Goal: Task Accomplishment & Management: Use online tool/utility

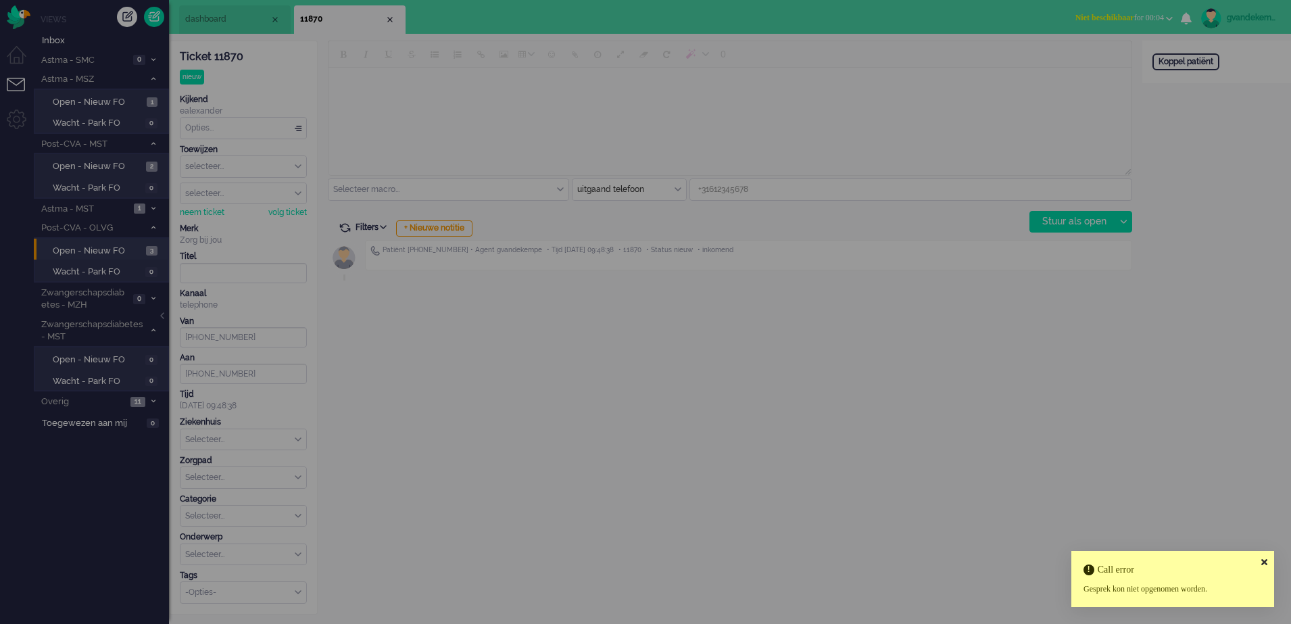
click at [1262, 560] on icon at bounding box center [1264, 562] width 6 height 9
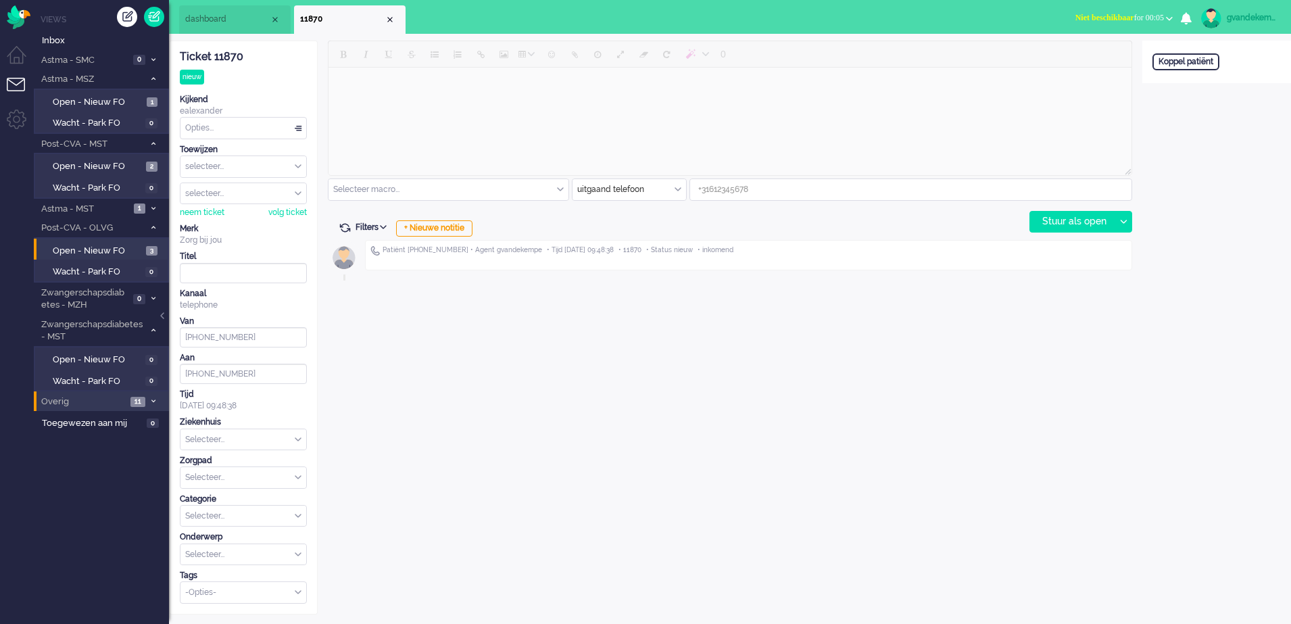
click at [151, 400] on icon at bounding box center [153, 401] width 4 height 5
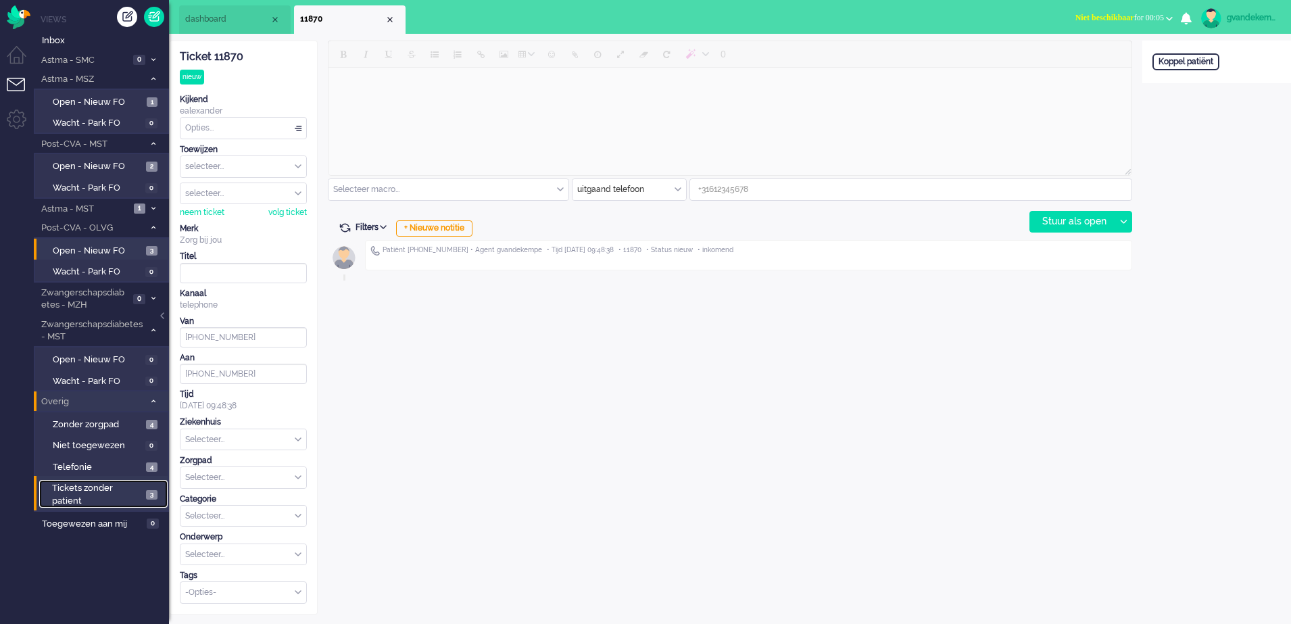
click at [146, 499] on link "Tickets zonder patient 3" at bounding box center [103, 493] width 128 height 27
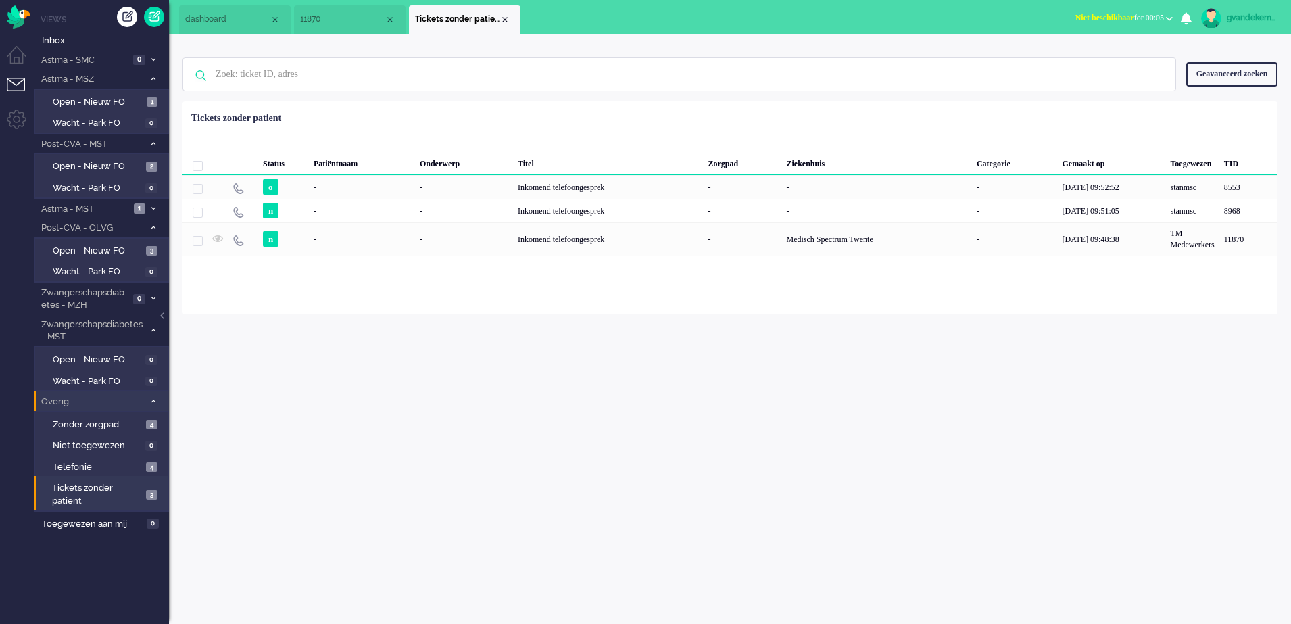
click at [1170, 18] on b "button" at bounding box center [1169, 18] width 7 height 5
click at [1080, 59] on label "Online" at bounding box center [1116, 60] width 107 height 11
click at [21, 16] on img "Omnidesk" at bounding box center [19, 17] width 24 height 24
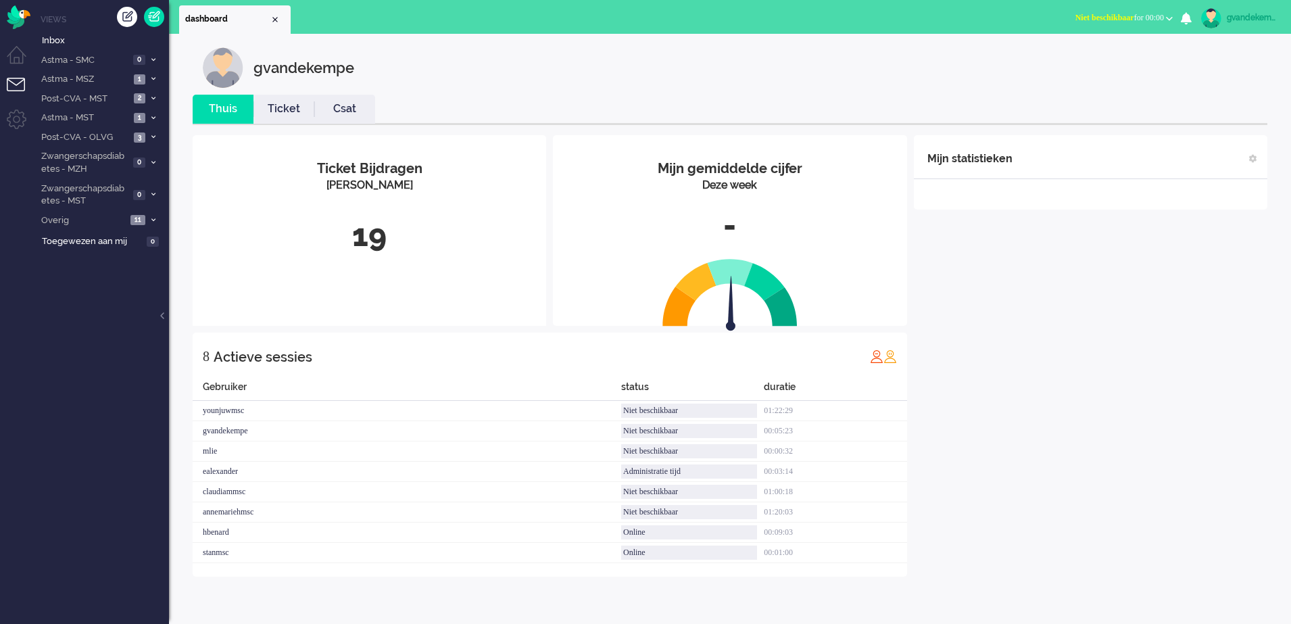
click at [1167, 19] on b "button" at bounding box center [1169, 18] width 7 height 5
click at [1072, 57] on label "Online" at bounding box center [1116, 60] width 107 height 11
click at [150, 221] on span at bounding box center [153, 220] width 10 height 7
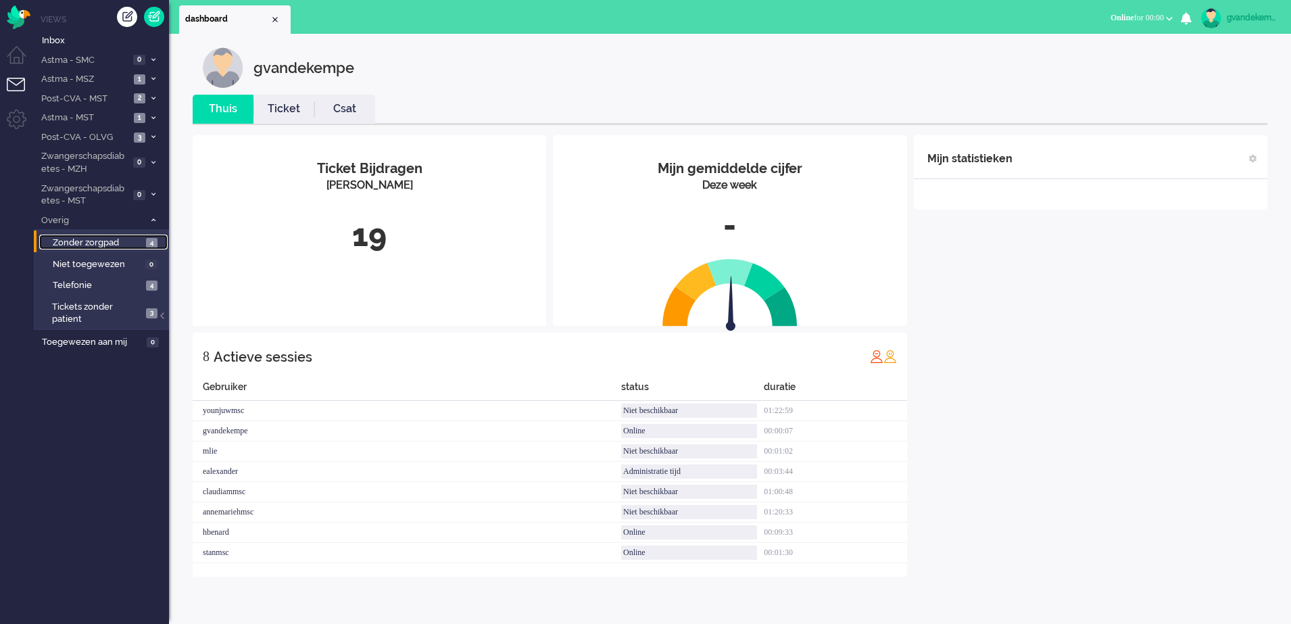
click at [141, 245] on link "Zonder zorgpad 4" at bounding box center [103, 242] width 128 height 15
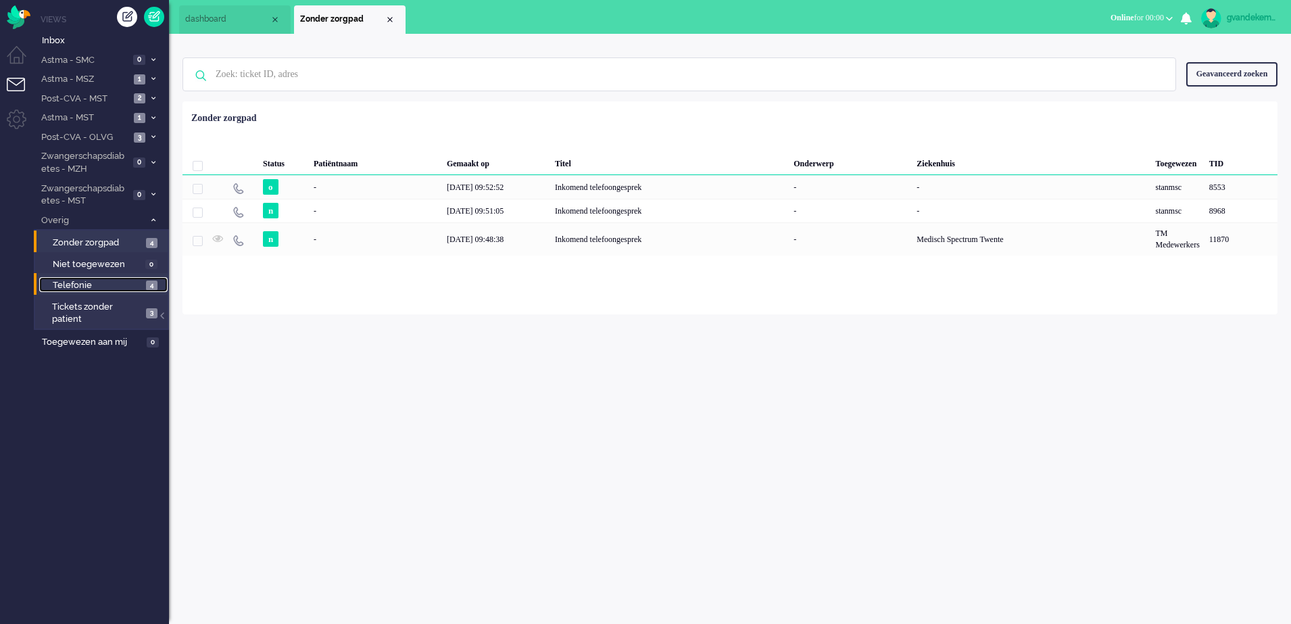
click at [153, 291] on link "Telefonie 4" at bounding box center [103, 284] width 128 height 15
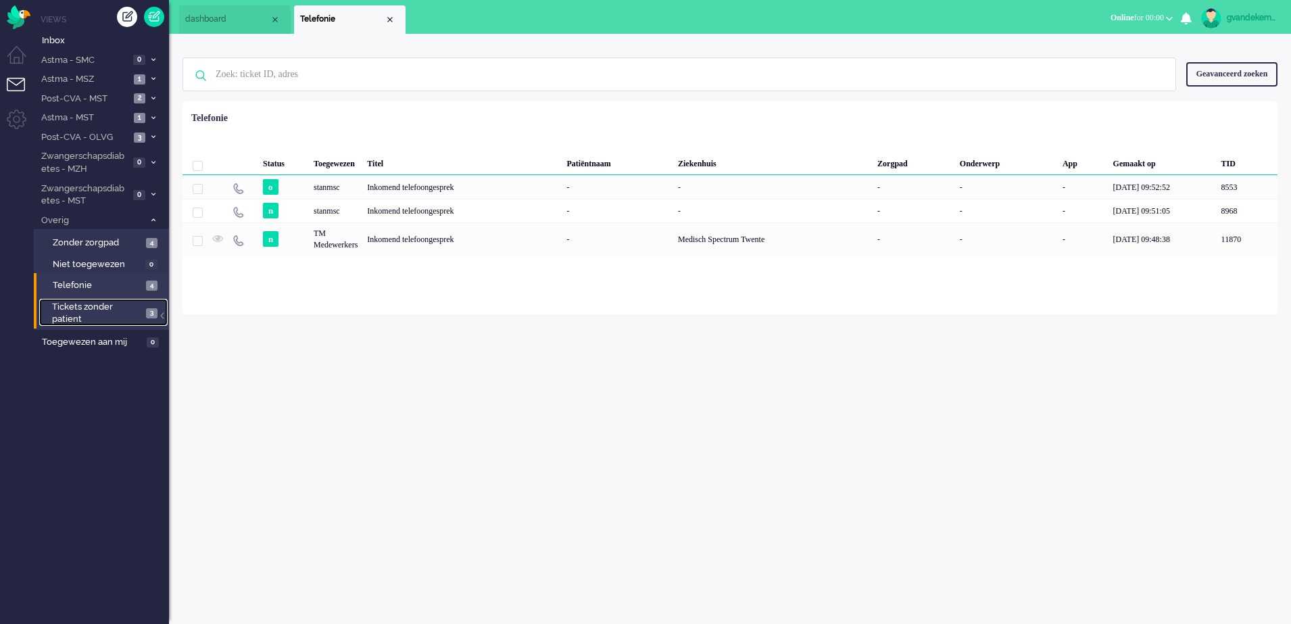
click at [147, 310] on span "3" at bounding box center [151, 313] width 11 height 10
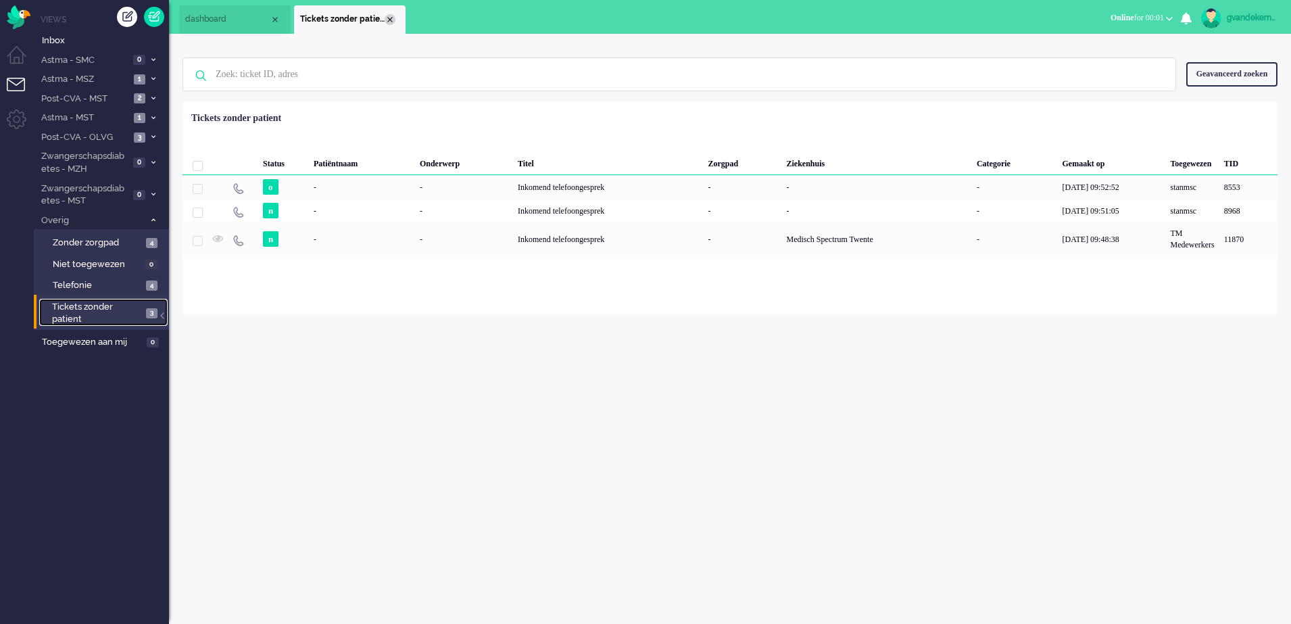
click at [389, 20] on div "Close tab" at bounding box center [390, 19] width 11 height 11
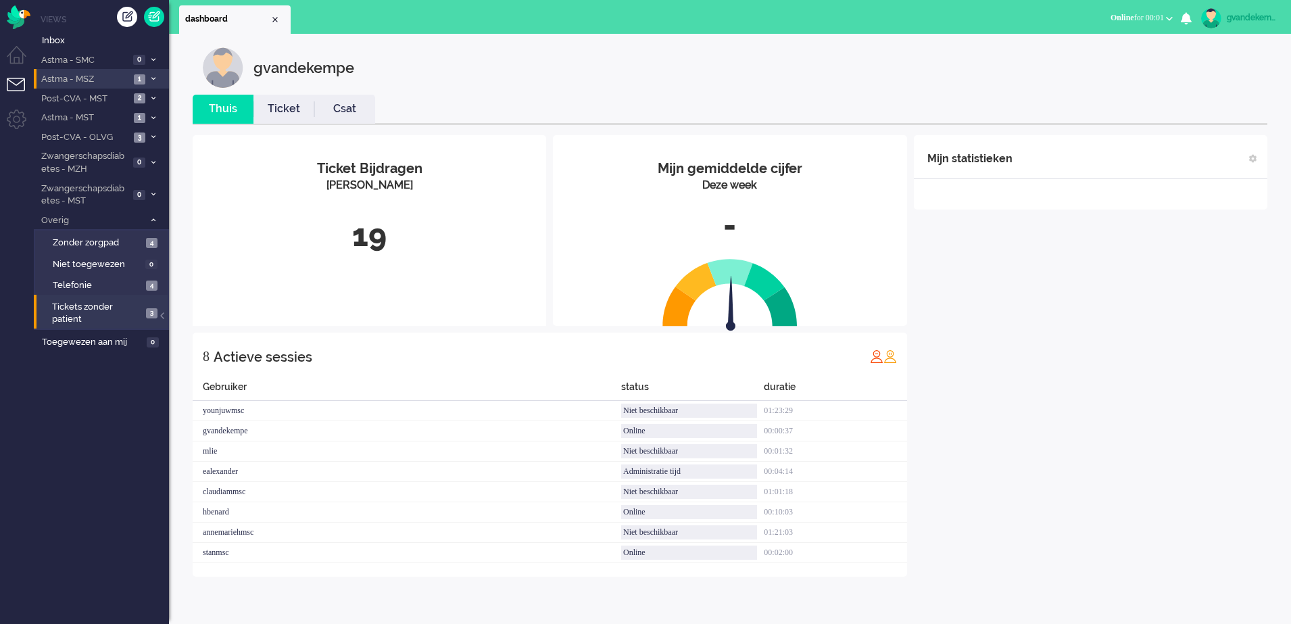
click at [151, 77] on icon at bounding box center [153, 78] width 4 height 5
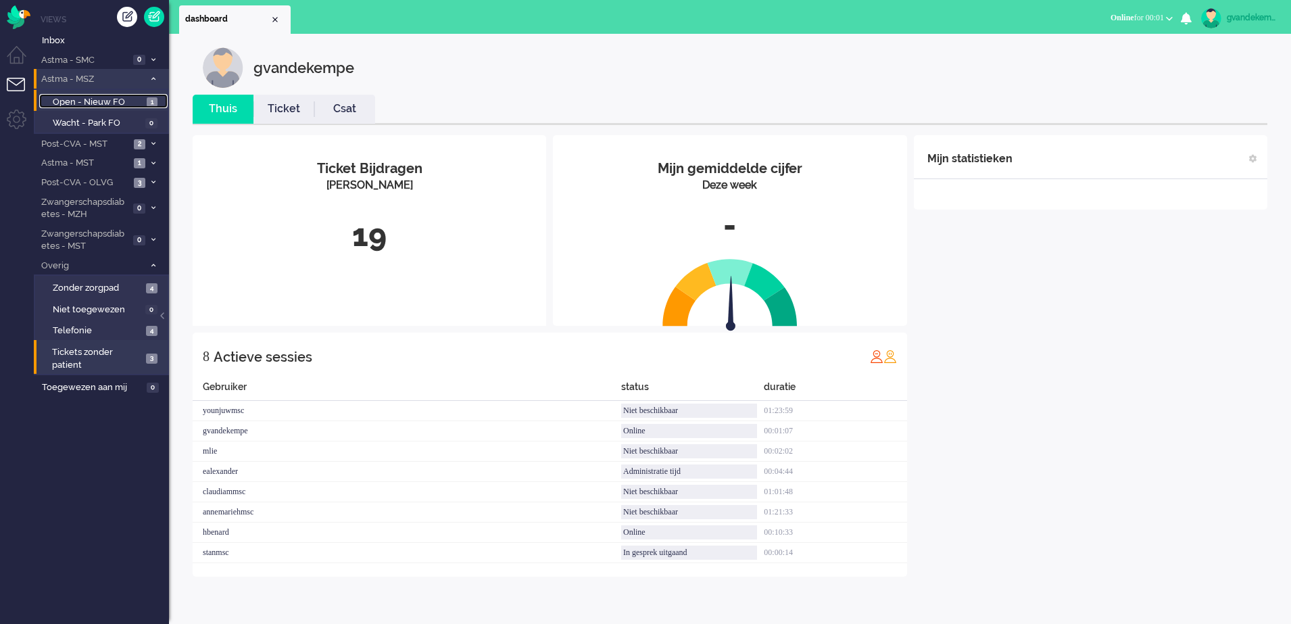
click at [132, 104] on span "Open - Nieuw FO" at bounding box center [98, 102] width 91 height 13
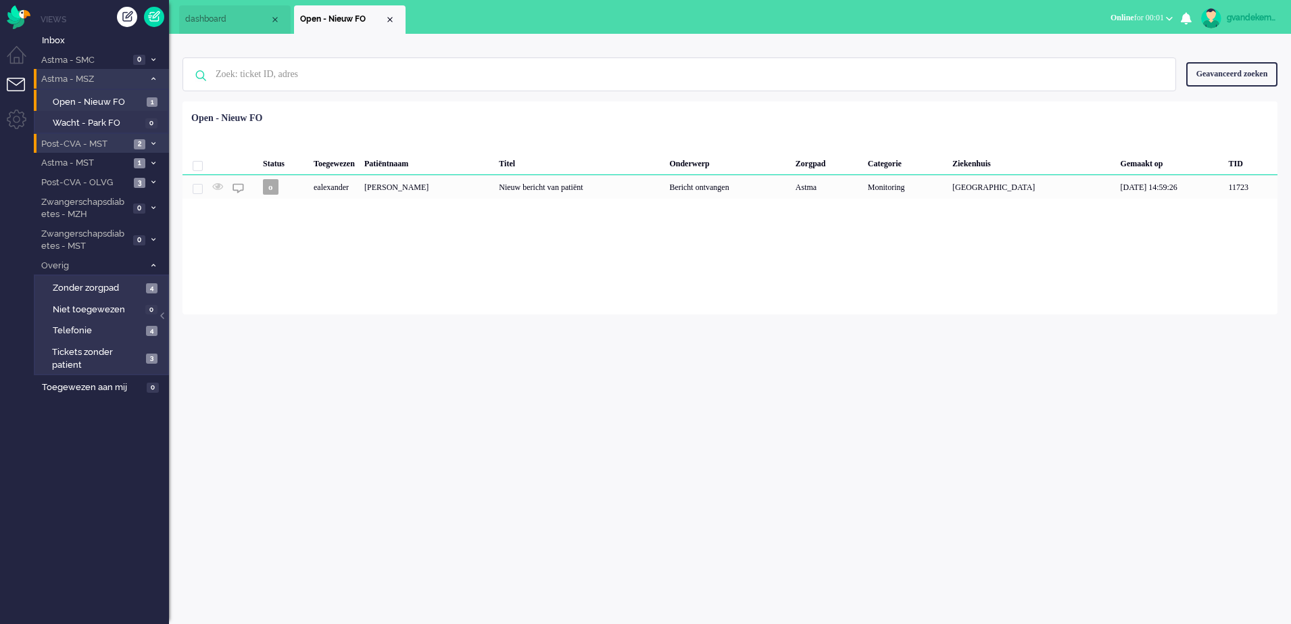
click at [156, 144] on span at bounding box center [153, 144] width 10 height 7
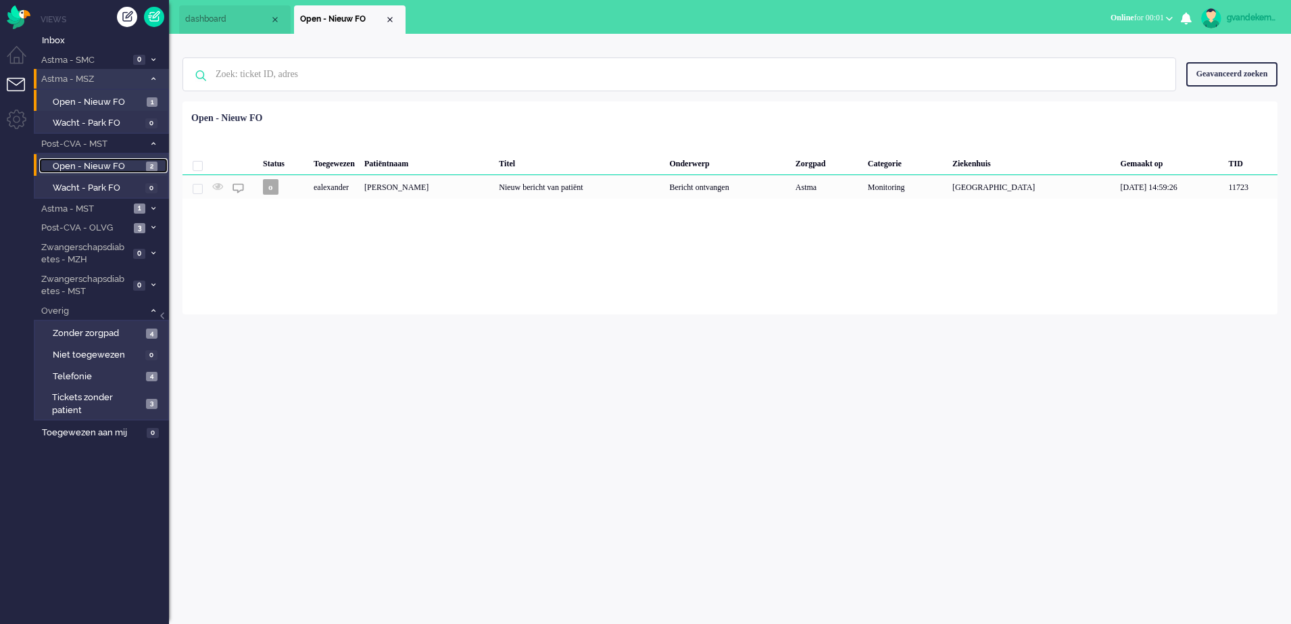
click at [116, 166] on span "Open - Nieuw FO" at bounding box center [98, 166] width 90 height 13
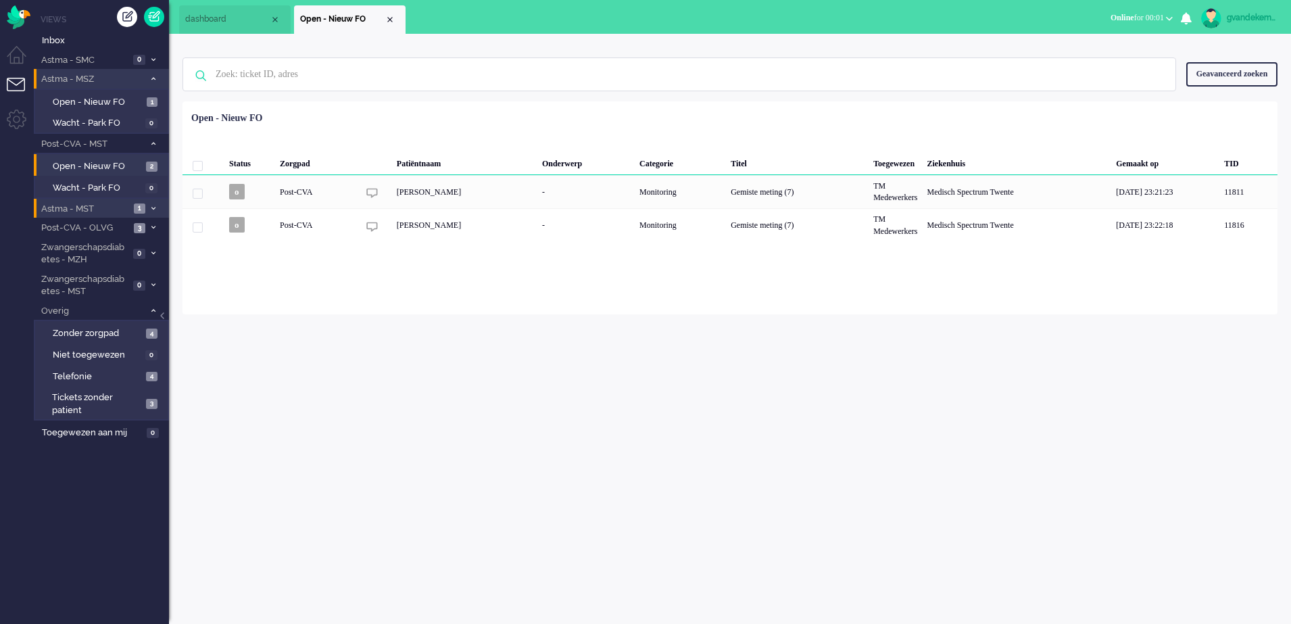
click at [150, 207] on span at bounding box center [153, 208] width 10 height 7
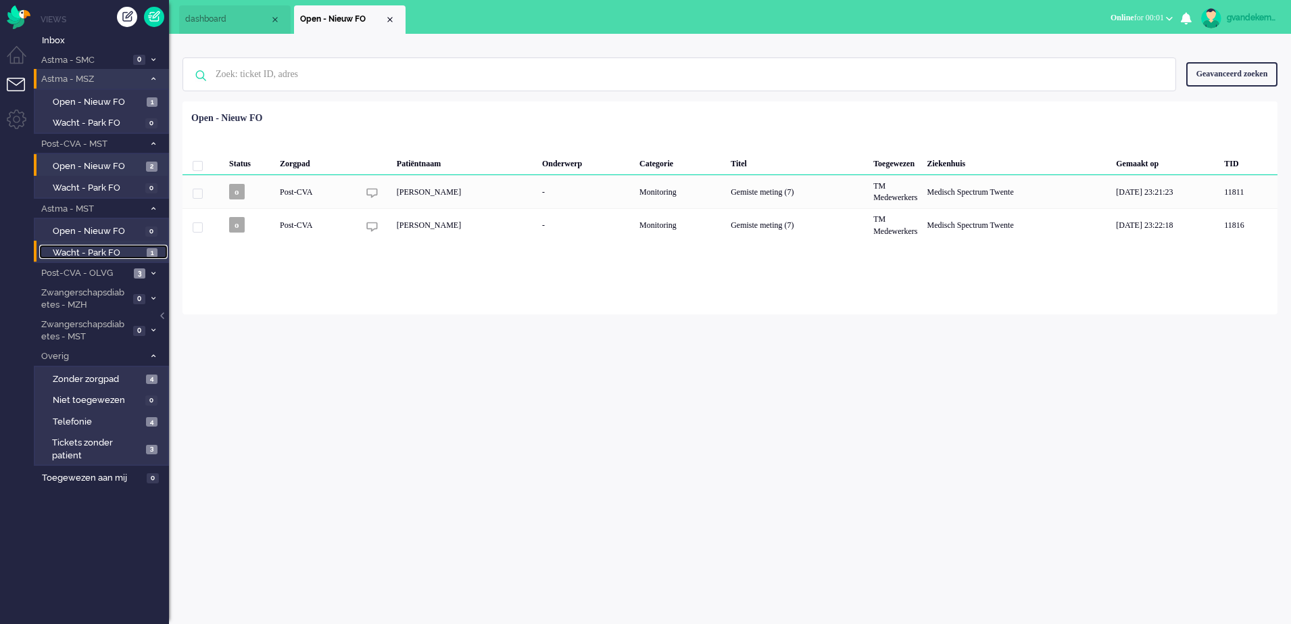
click at [149, 251] on span "1" at bounding box center [152, 253] width 11 height 10
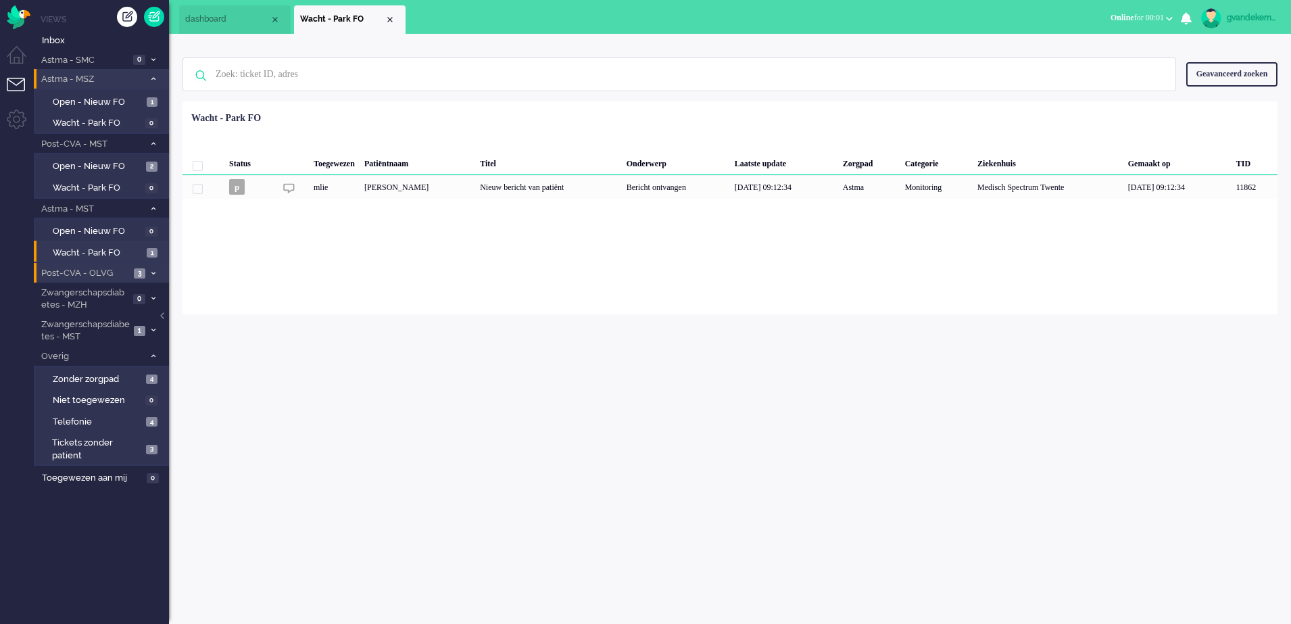
click at [151, 272] on icon at bounding box center [153, 273] width 4 height 5
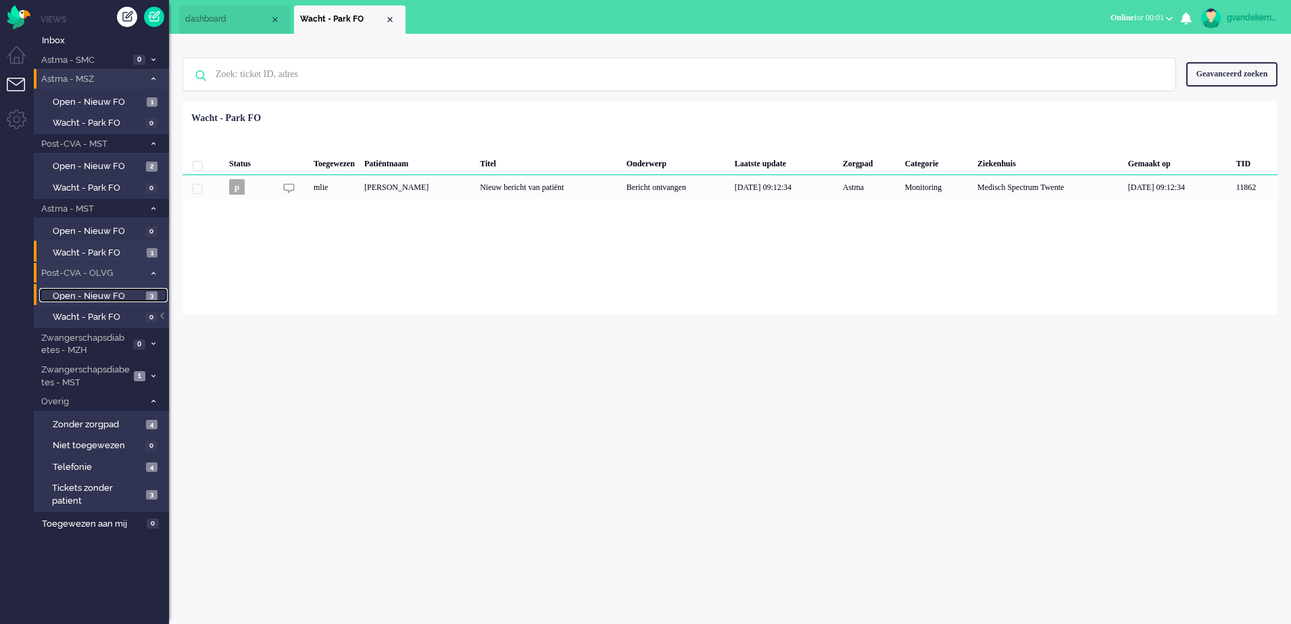
click at [132, 292] on span "Open - Nieuw FO" at bounding box center [98, 296] width 90 height 13
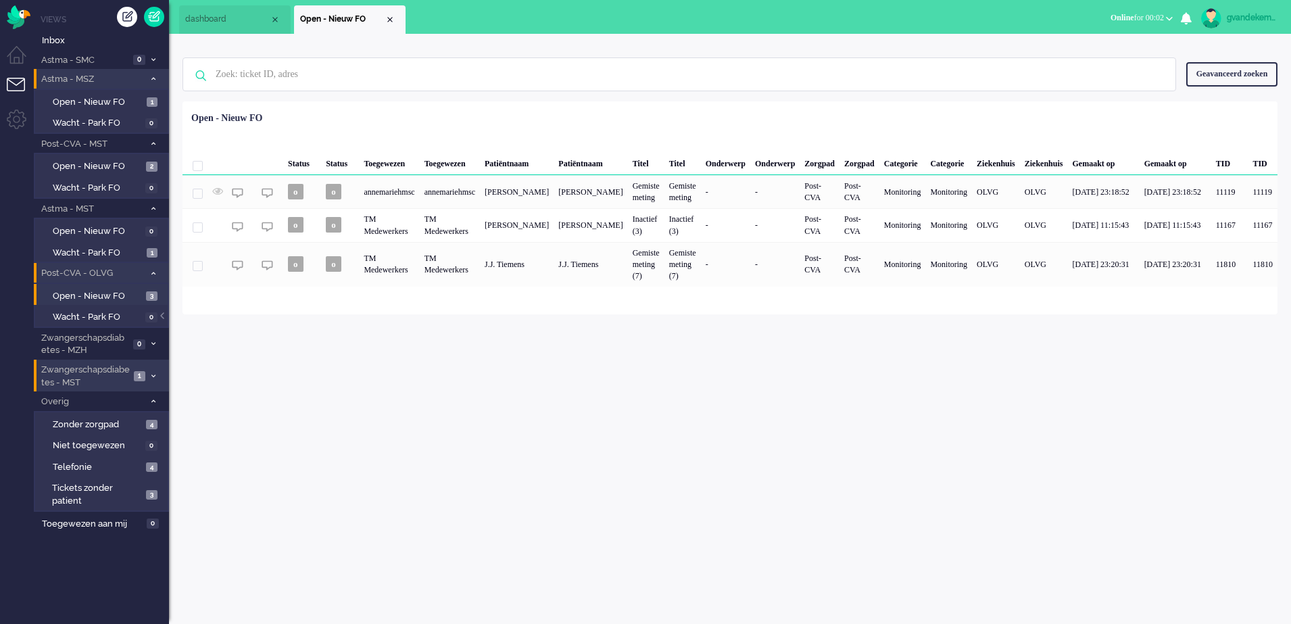
click at [148, 373] on span at bounding box center [153, 375] width 10 height 7
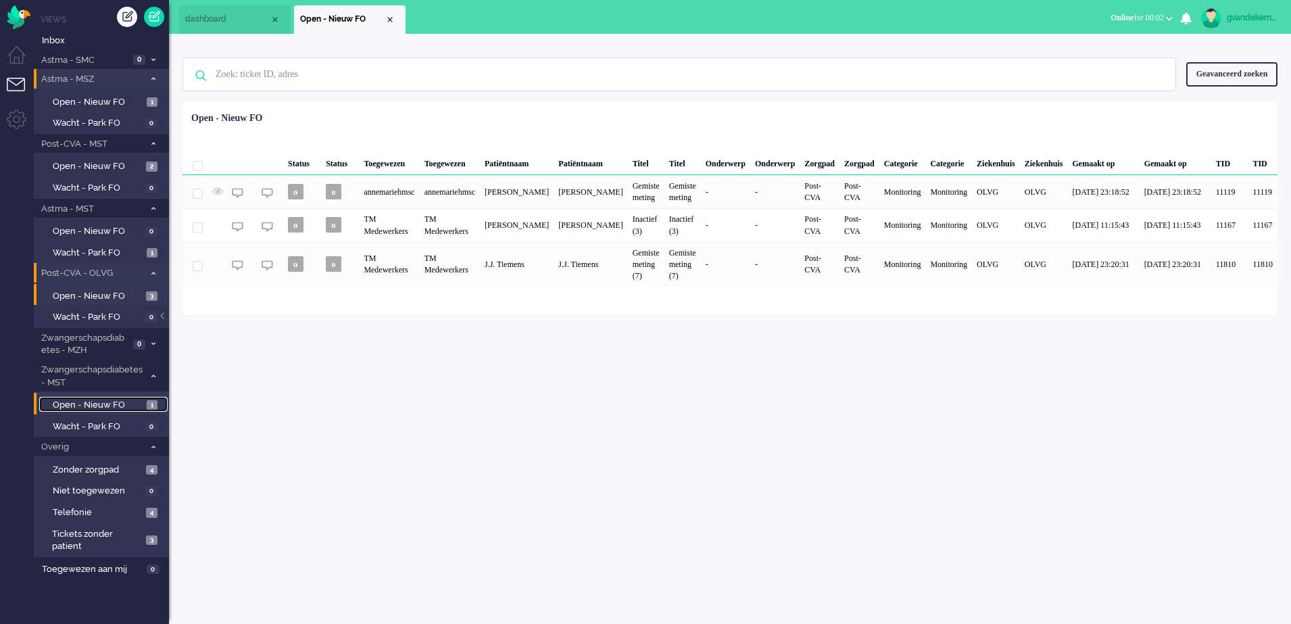
click at [148, 405] on span "1" at bounding box center [152, 405] width 11 height 10
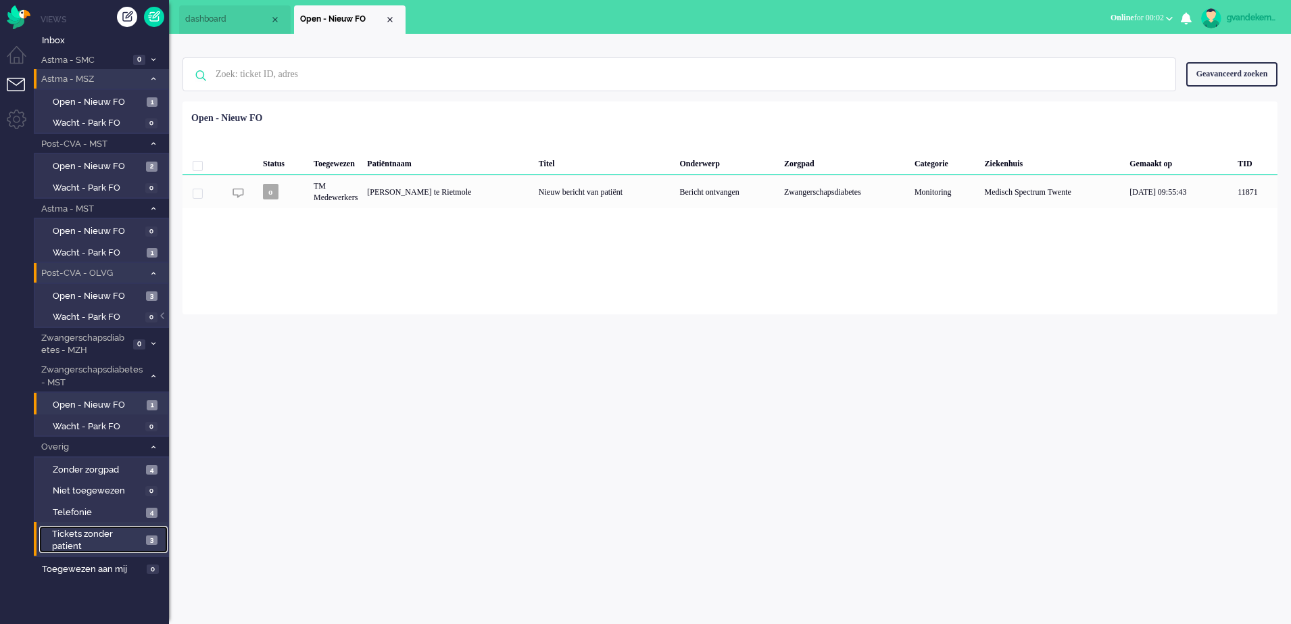
click at [128, 541] on span "Tickets zonder patient" at bounding box center [97, 540] width 90 height 25
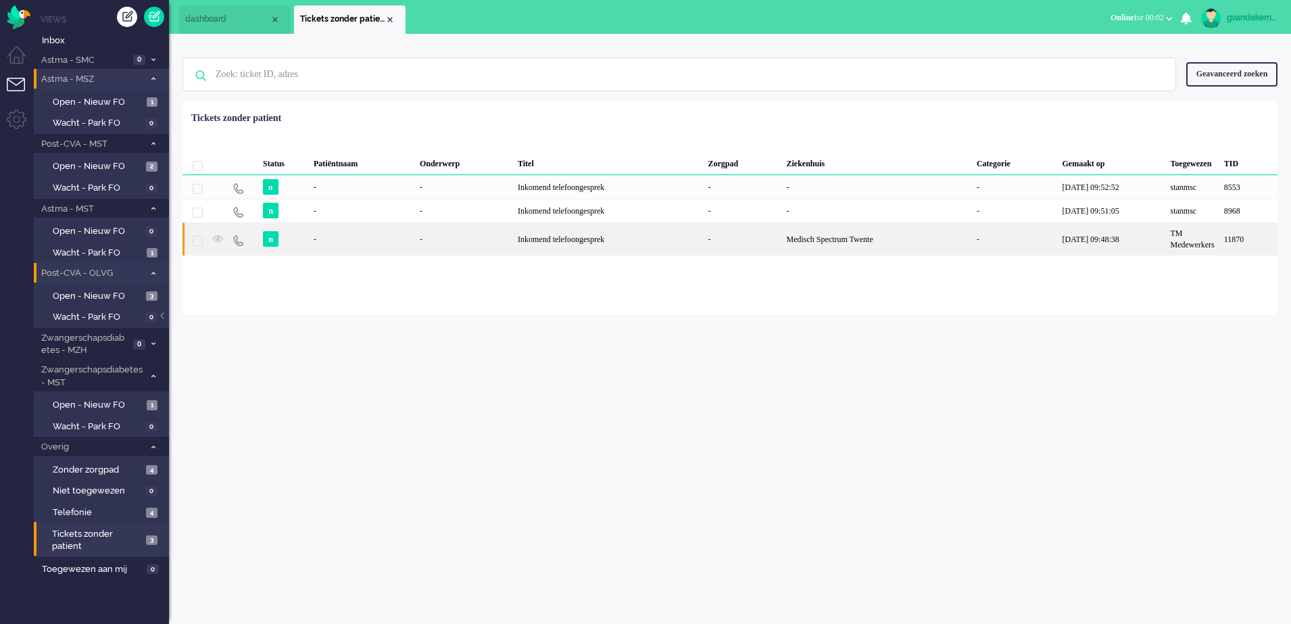
click at [602, 249] on div "Inkomend telefoongesprek" at bounding box center [608, 238] width 190 height 33
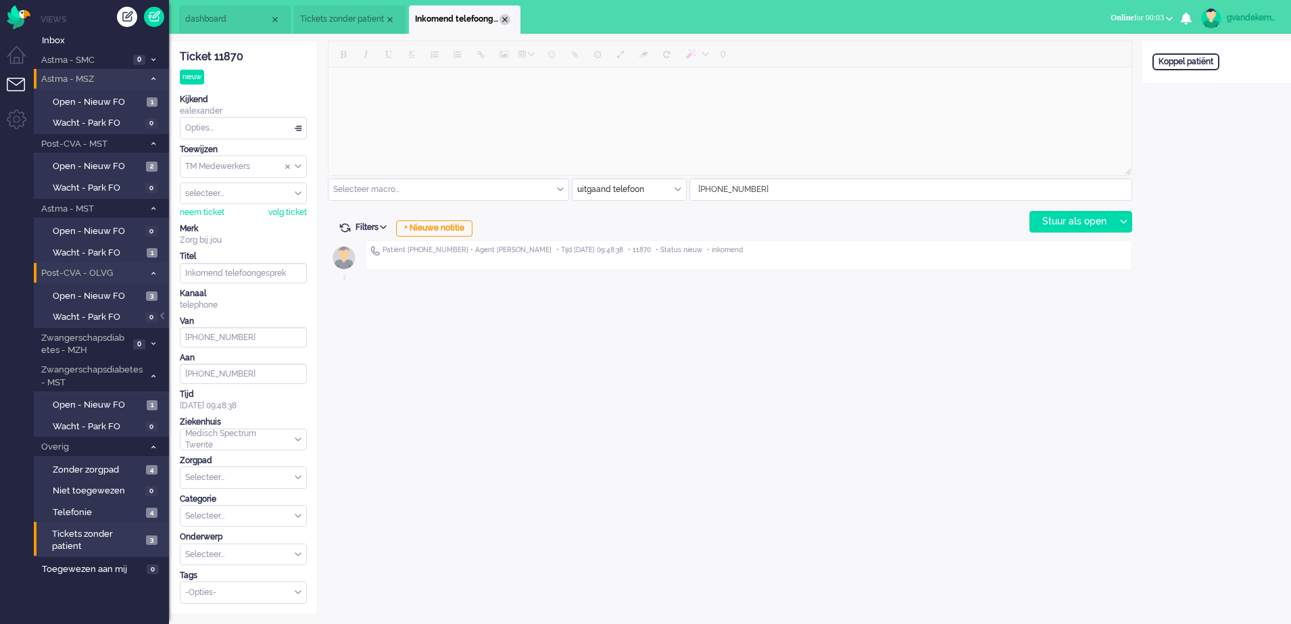
click at [504, 20] on div "Close tab" at bounding box center [504, 19] width 11 height 11
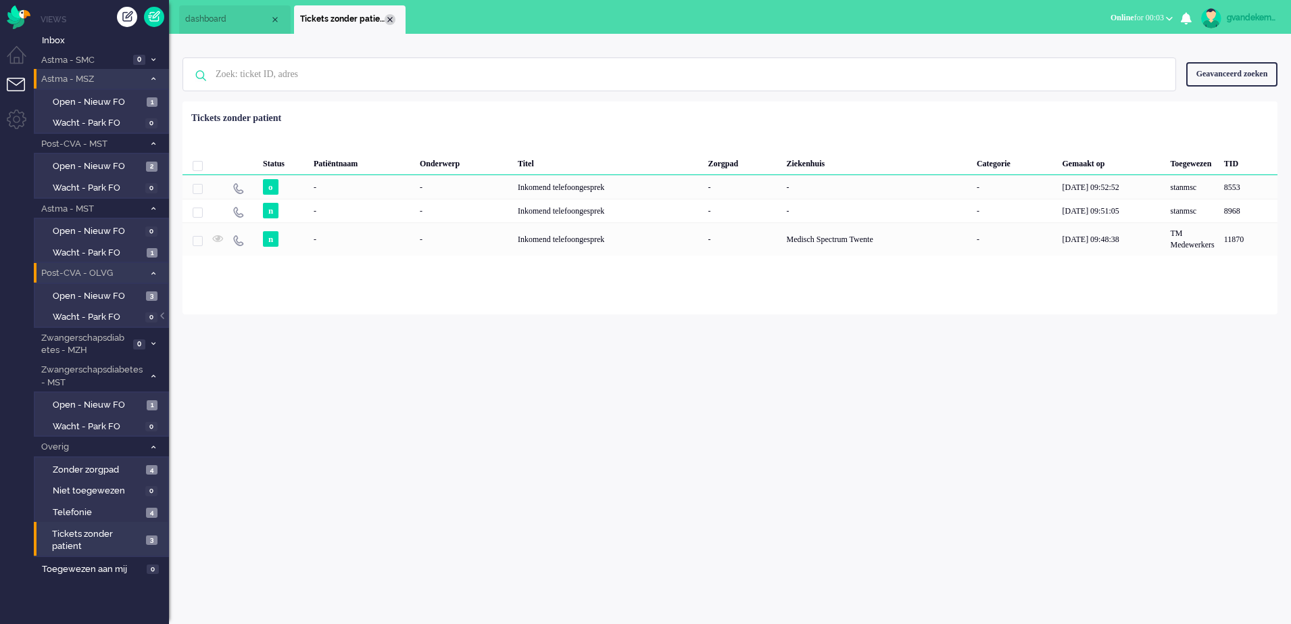
click at [391, 21] on div "Close tab" at bounding box center [390, 19] width 11 height 11
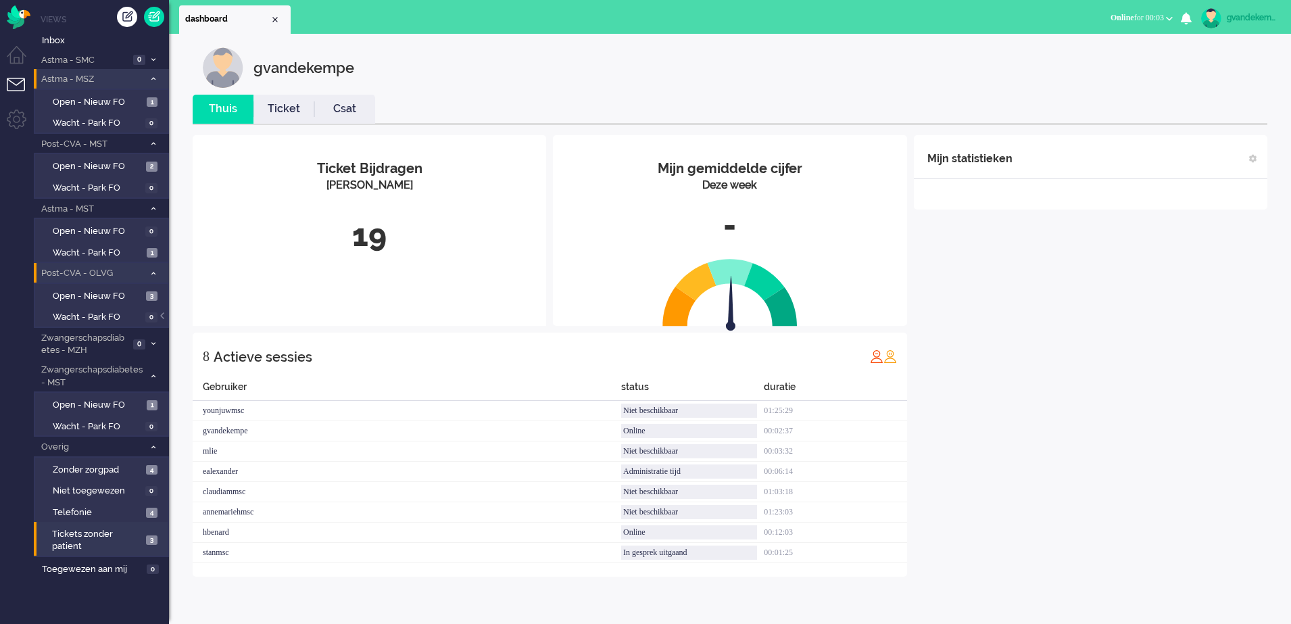
click at [1162, 323] on div "Mijn statistieken + Statistieken toevoegen Bel tijd (gemiddelde dag) Wrapup tij…" at bounding box center [1090, 355] width 353 height 441
click at [52, 38] on span "Inbox" at bounding box center [105, 40] width 127 height 13
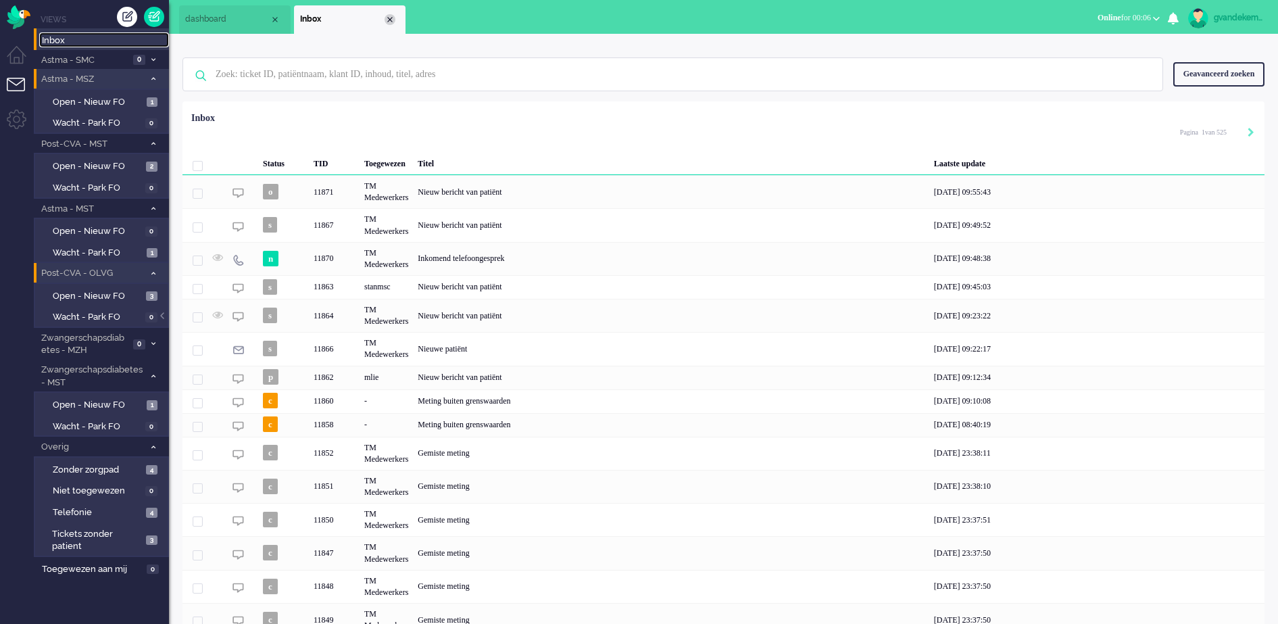
click at [389, 20] on div "Close tab" at bounding box center [390, 19] width 11 height 11
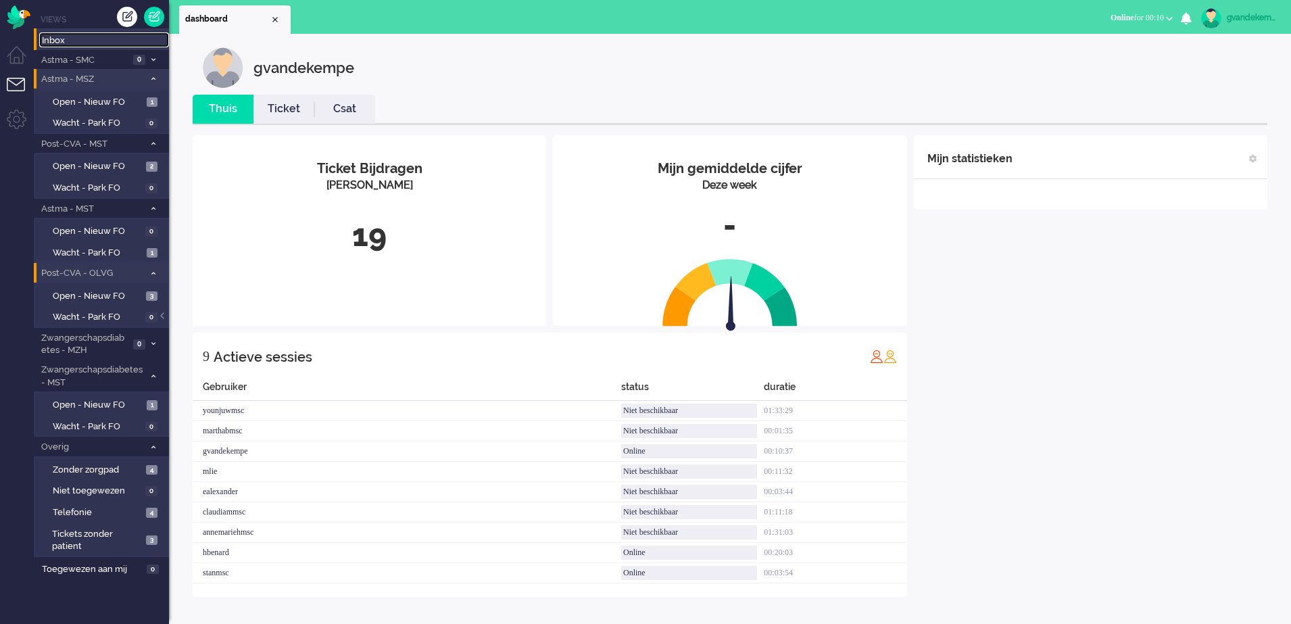
click at [57, 41] on span "Inbox" at bounding box center [105, 40] width 127 height 13
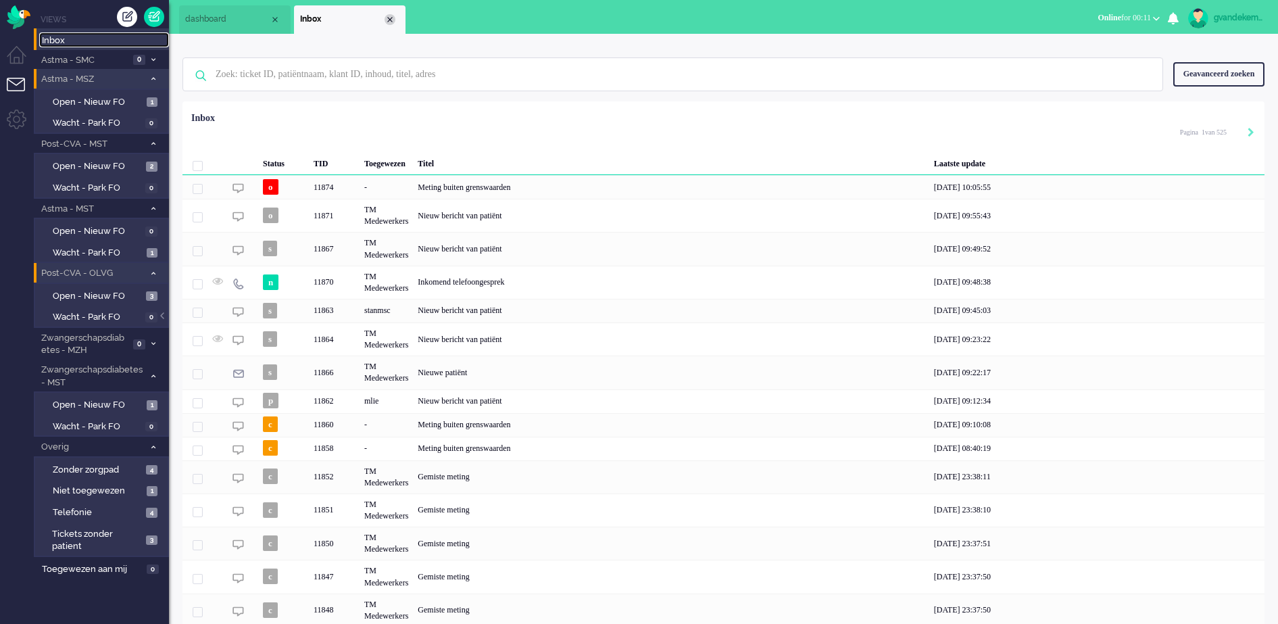
click at [393, 20] on div "Close tab" at bounding box center [390, 19] width 11 height 11
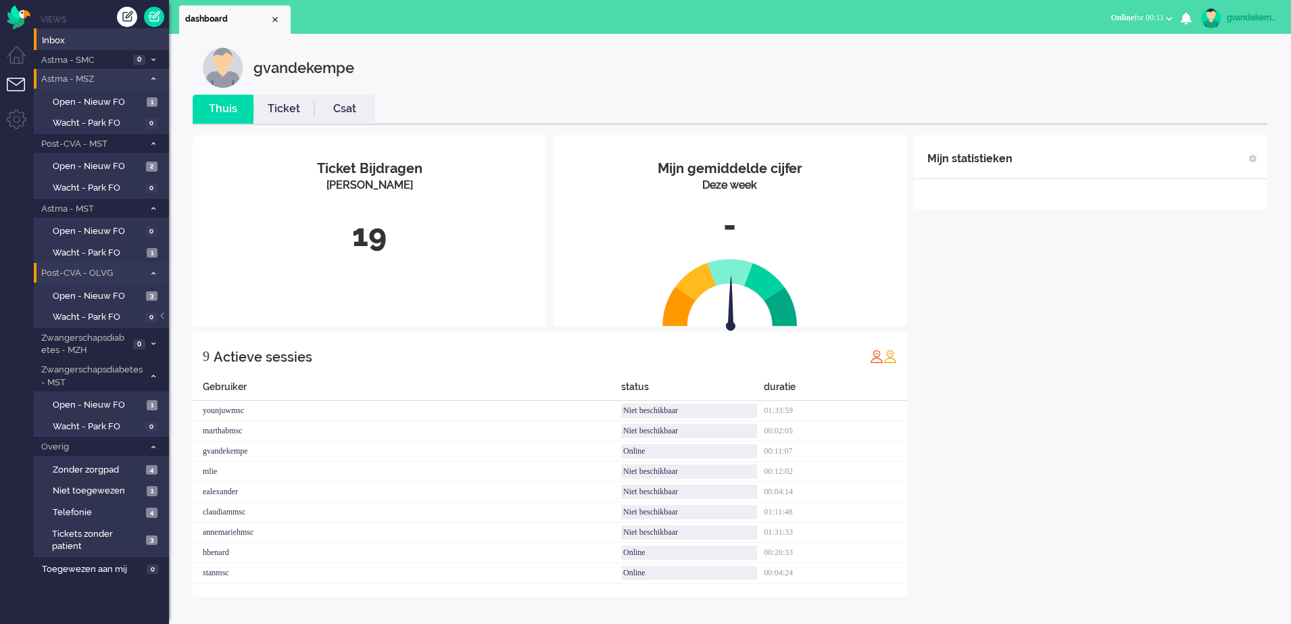
click at [290, 111] on link "Ticket" at bounding box center [283, 109] width 61 height 16
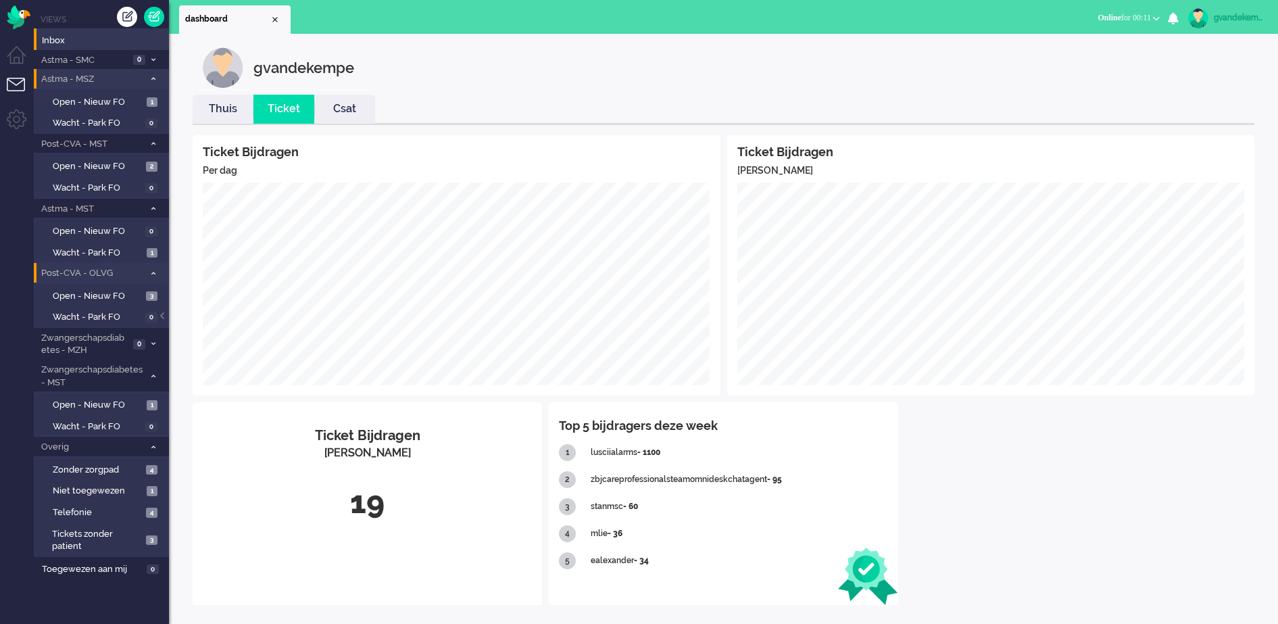
click at [349, 107] on link "Csat" at bounding box center [344, 109] width 61 height 16
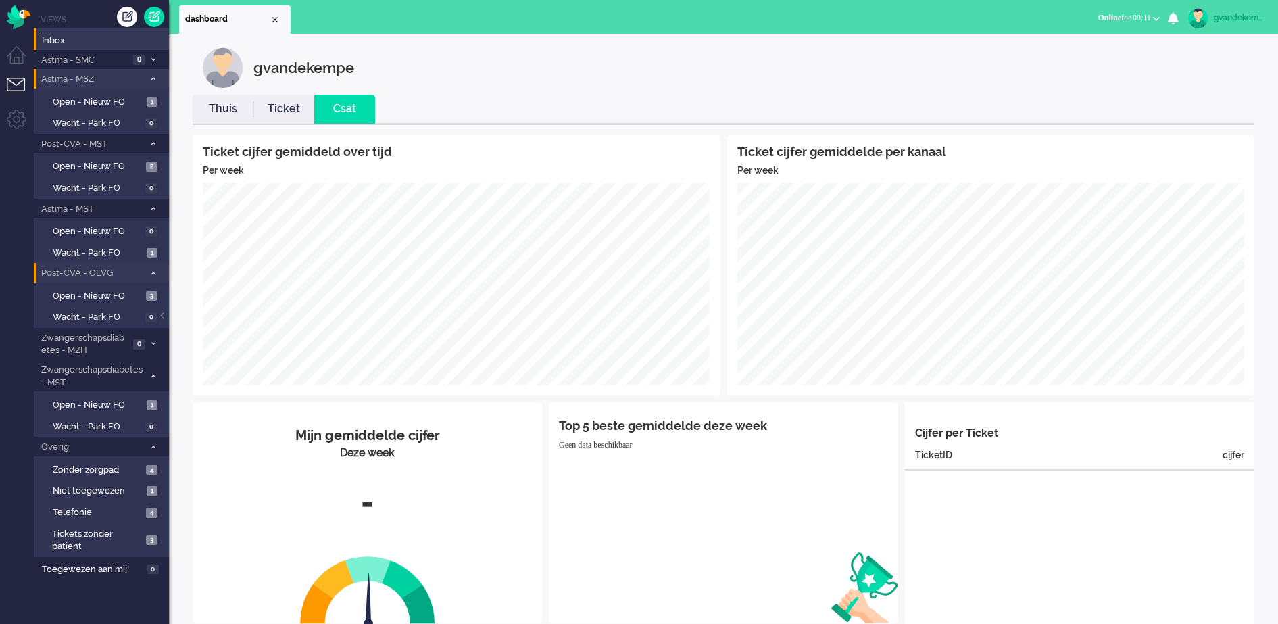
click at [230, 109] on link "Thuis" at bounding box center [223, 109] width 61 height 16
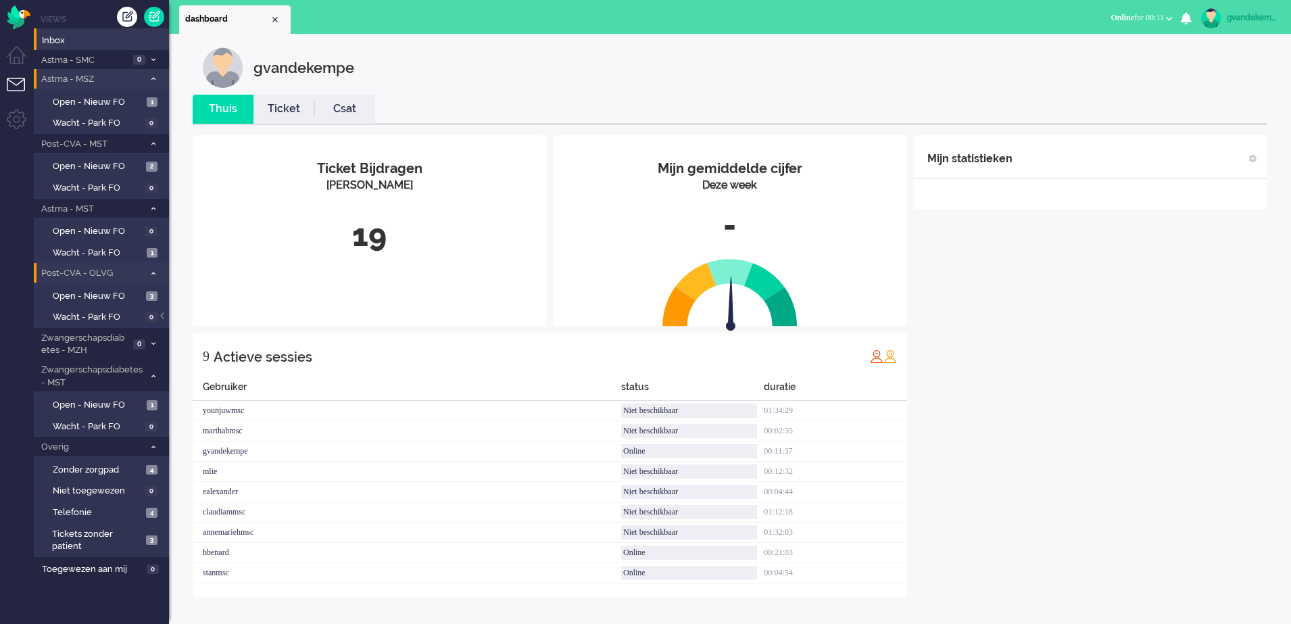
click at [1108, 349] on div "Mijn statistieken + Statistieken toevoegen Bel tijd (gemiddelde dag) Wrapup tij…" at bounding box center [1090, 366] width 353 height 462
click at [1125, 336] on div "Mijn statistieken + Statistieken toevoegen Bel tijd (gemiddelde dag) Wrapup tij…" at bounding box center [1090, 366] width 353 height 462
drag, startPoint x: 1138, startPoint y: 300, endPoint x: 1089, endPoint y: 314, distance: 50.7
click at [1127, 316] on div "Mijn statistieken + Statistieken toevoegen Bel tijd (gemiddelde dag) Wrapup tij…" at bounding box center [1090, 366] width 353 height 462
click at [1060, 481] on div "Mijn statistieken + Statistieken toevoegen Bel tijd (gemiddelde dag) Wrapup tij…" at bounding box center [1090, 366] width 353 height 462
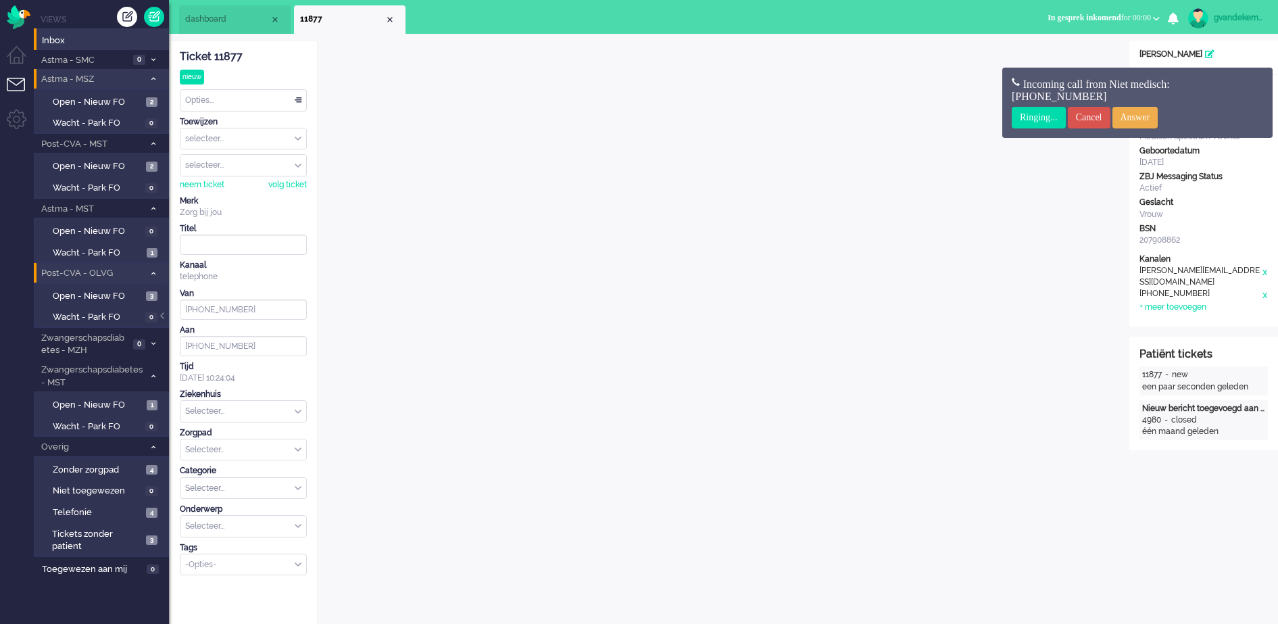
scroll to position [25, 0]
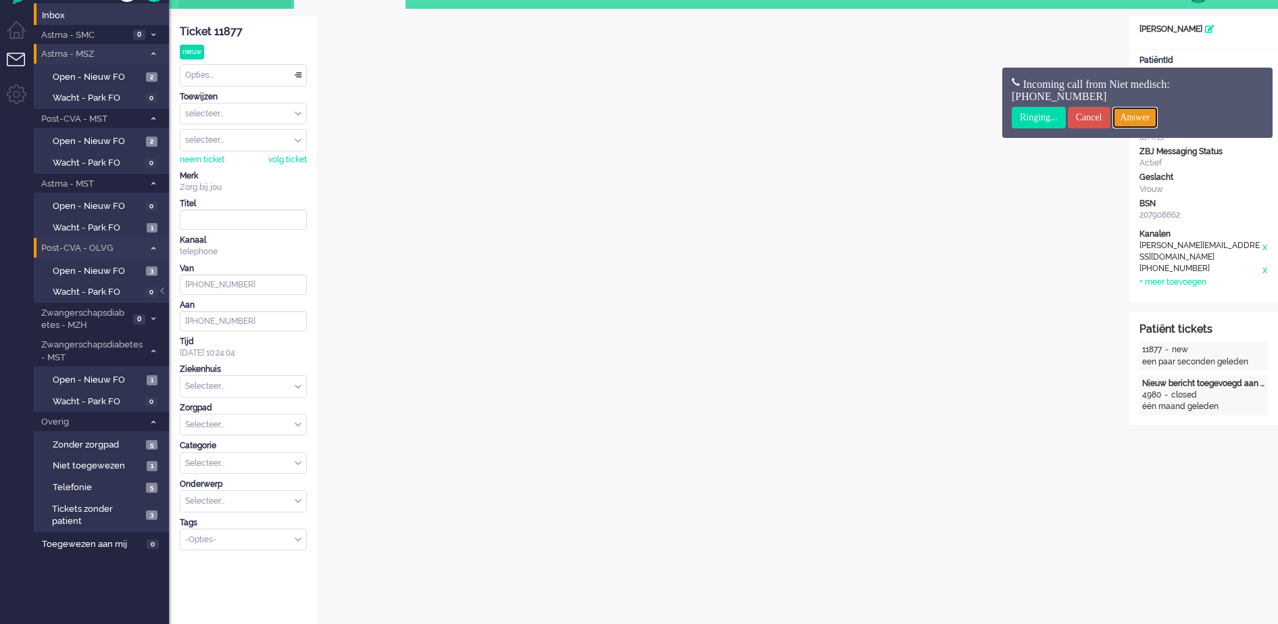
click at [1147, 120] on input "Answer" at bounding box center [1135, 118] width 46 height 22
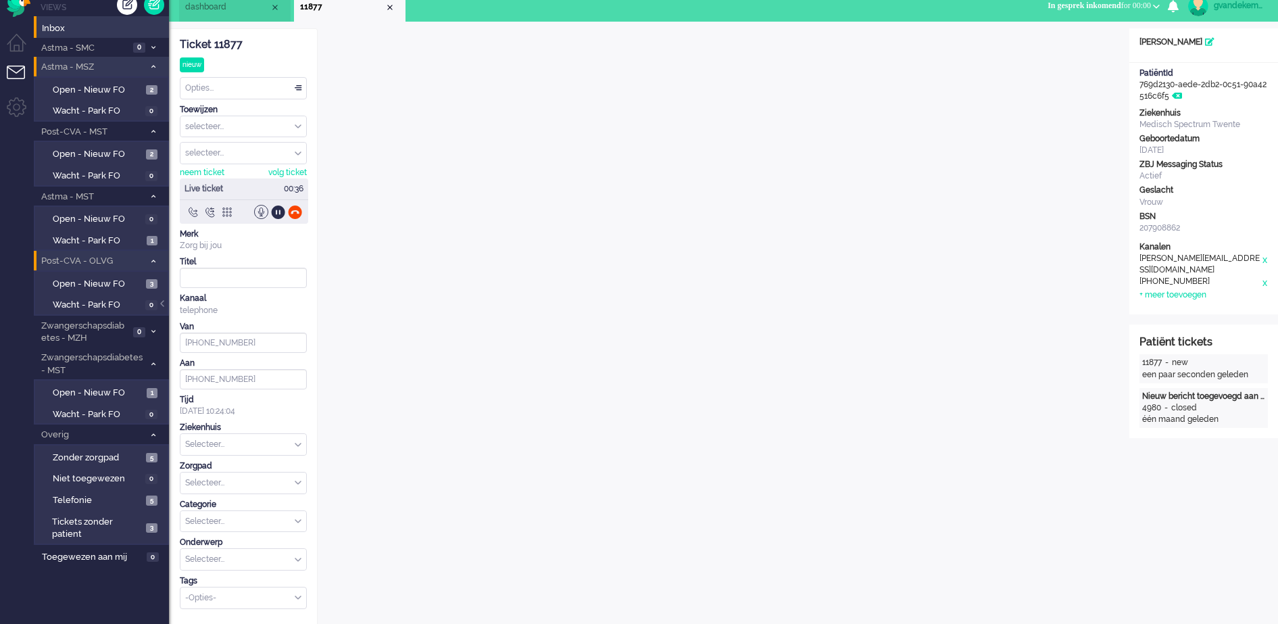
scroll to position [0, 0]
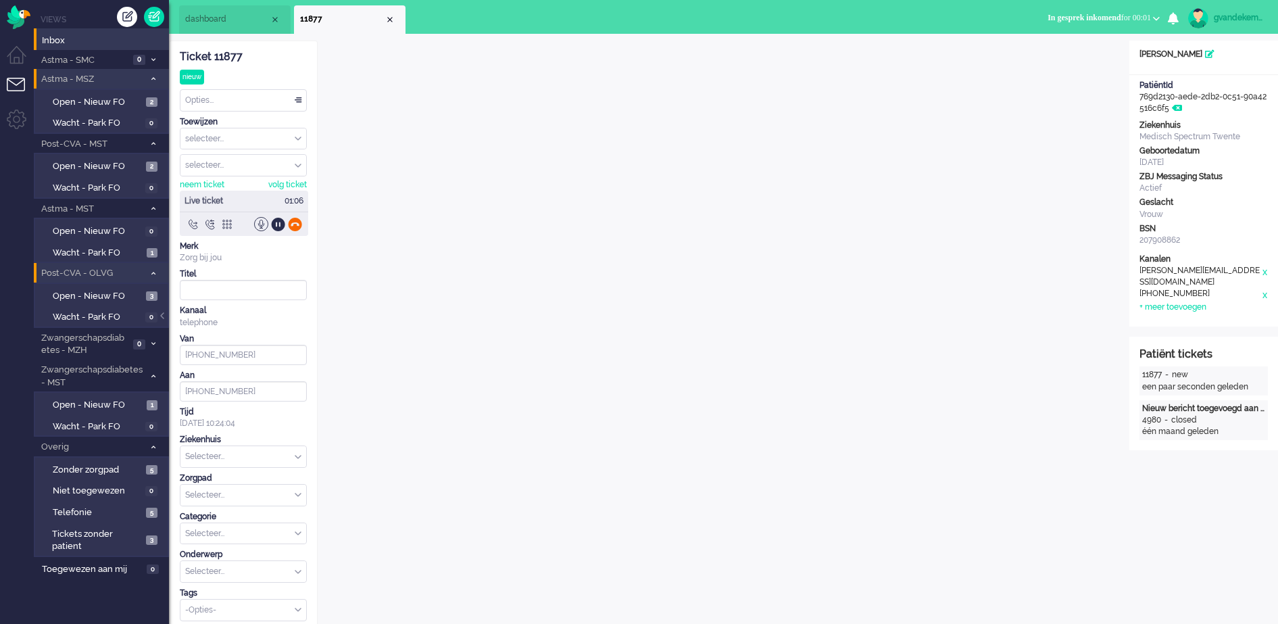
click at [297, 223] on div at bounding box center [295, 224] width 14 height 14
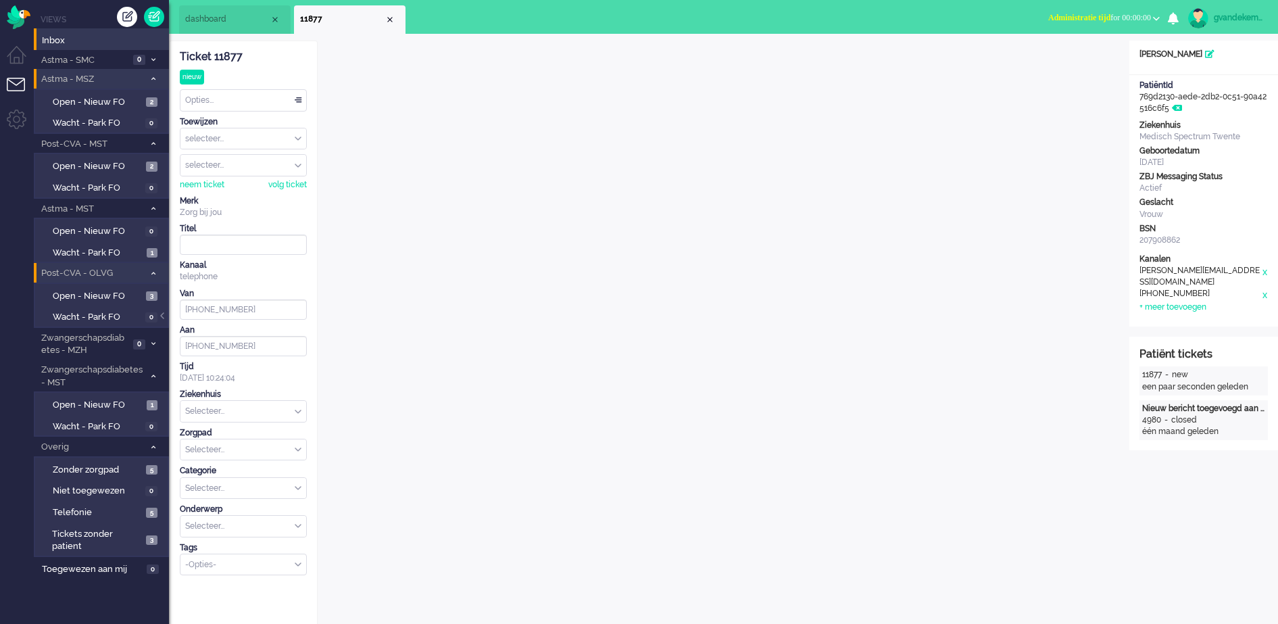
click at [297, 168] on div "selecteer..." at bounding box center [243, 165] width 126 height 21
click at [201, 202] on span "stanmsc" at bounding box center [203, 204] width 32 height 11
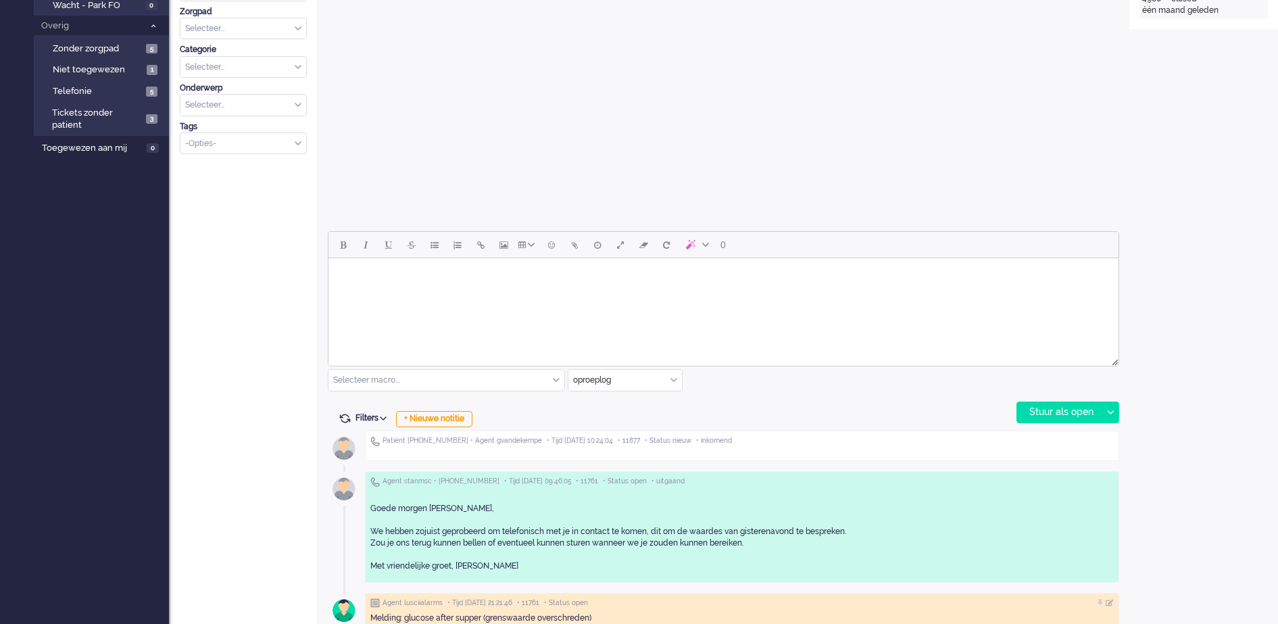
scroll to position [422, 0]
click at [433, 418] on div "+ Nieuwe notitie" at bounding box center [434, 418] width 76 height 16
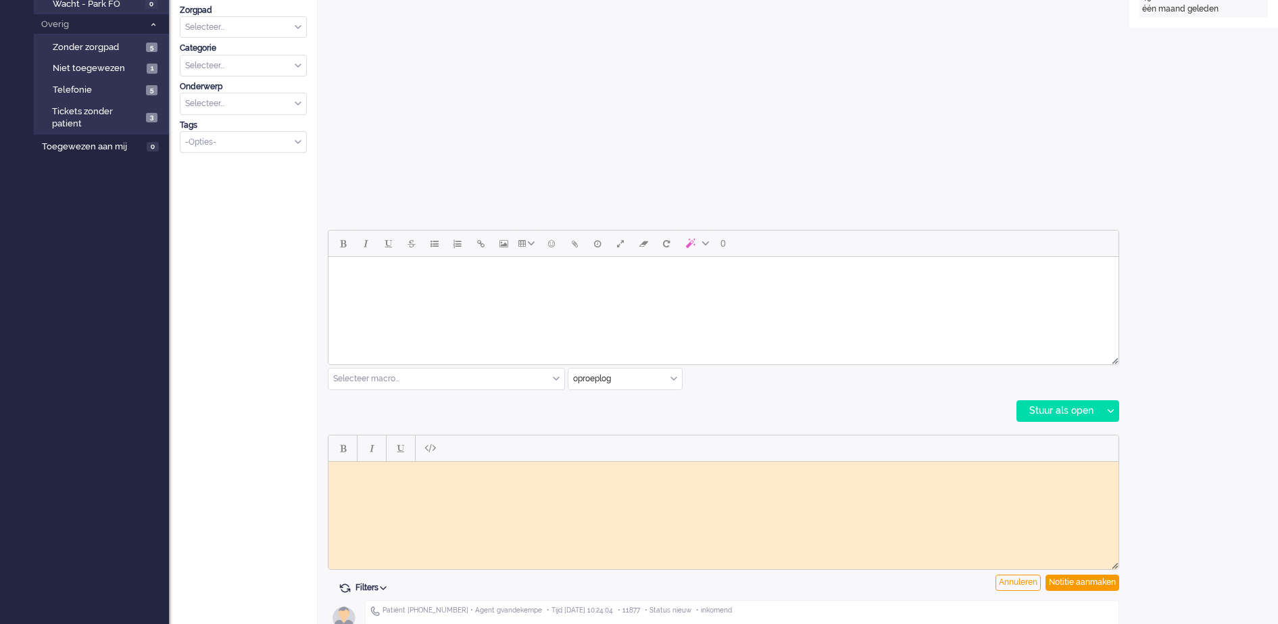
scroll to position [0, 0]
click at [558, 482] on html at bounding box center [723, 471] width 790 height 21
click at [486, 468] on body "Binnenkomend gesprek, vraagt om 13:00 u" at bounding box center [723, 471] width 779 height 10
click at [541, 470] on body "Binnenkomend gesprek, vraagt om tussen 13:00 u" at bounding box center [723, 471] width 779 height 10
click at [1094, 585] on div "Notitie aanmaken" at bounding box center [1082, 582] width 74 height 16
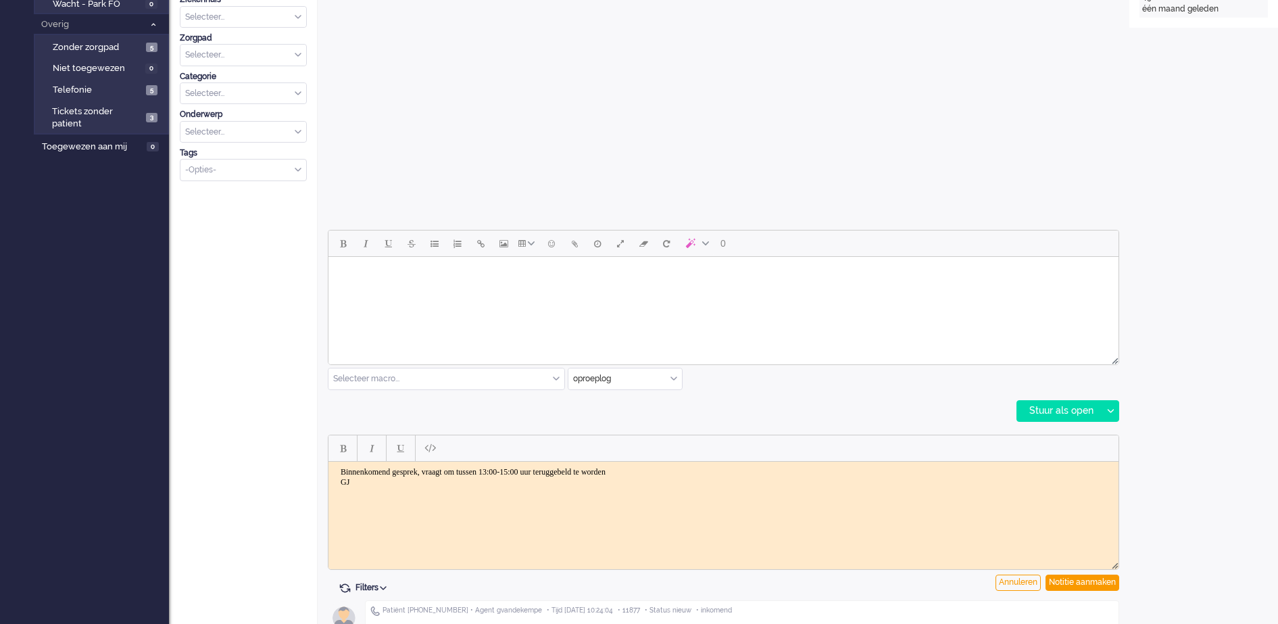
type input "Inkomend telefoongesprek"
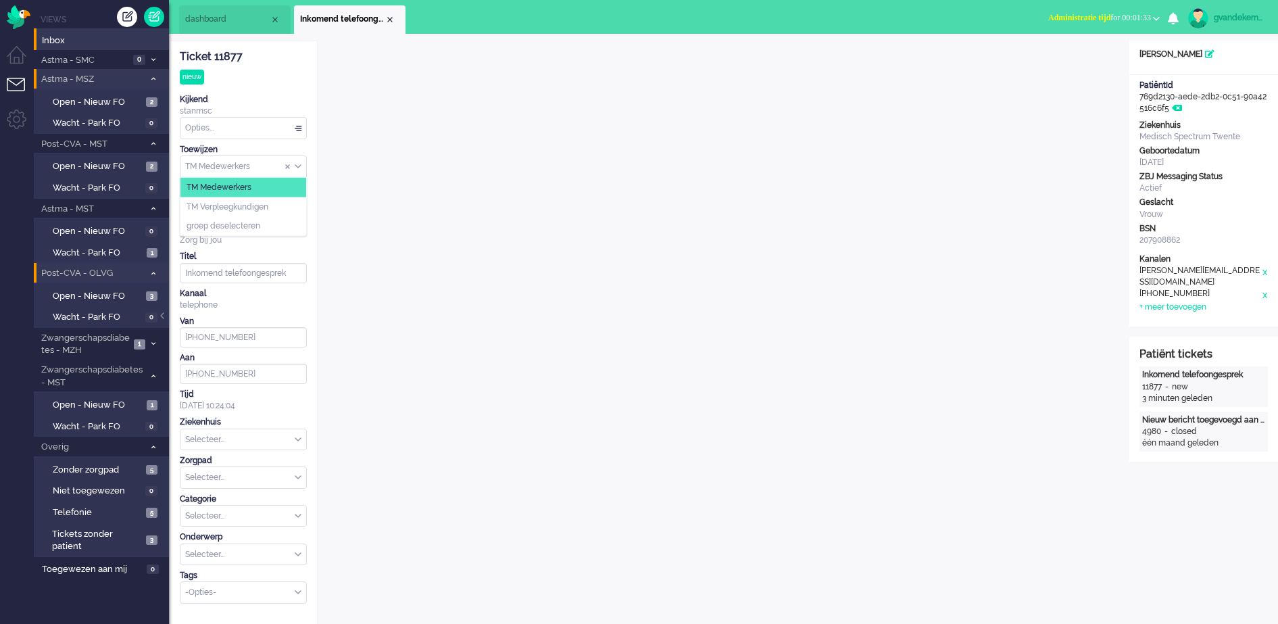
click at [296, 165] on div "TM Medewerkers" at bounding box center [243, 166] width 126 height 21
click at [279, 201] on li "TM Verpleegkundigen" at bounding box center [243, 207] width 126 height 20
click at [391, 19] on div "Close tab" at bounding box center [390, 19] width 11 height 11
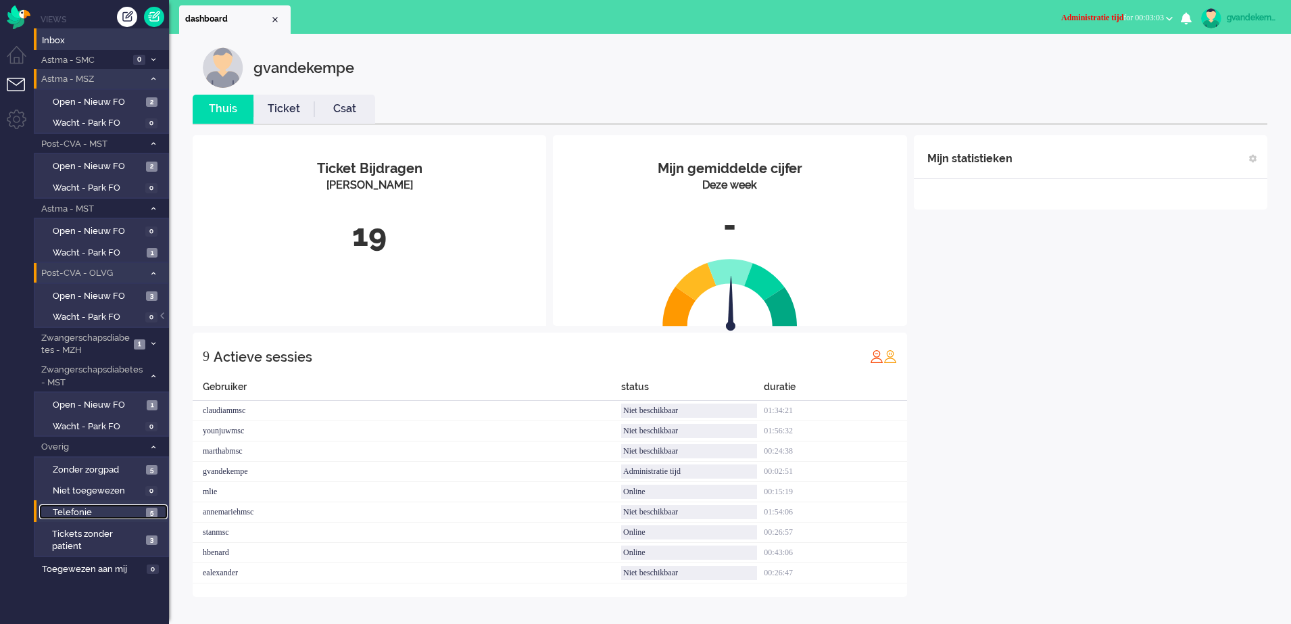
click at [152, 512] on span "5" at bounding box center [151, 513] width 11 height 10
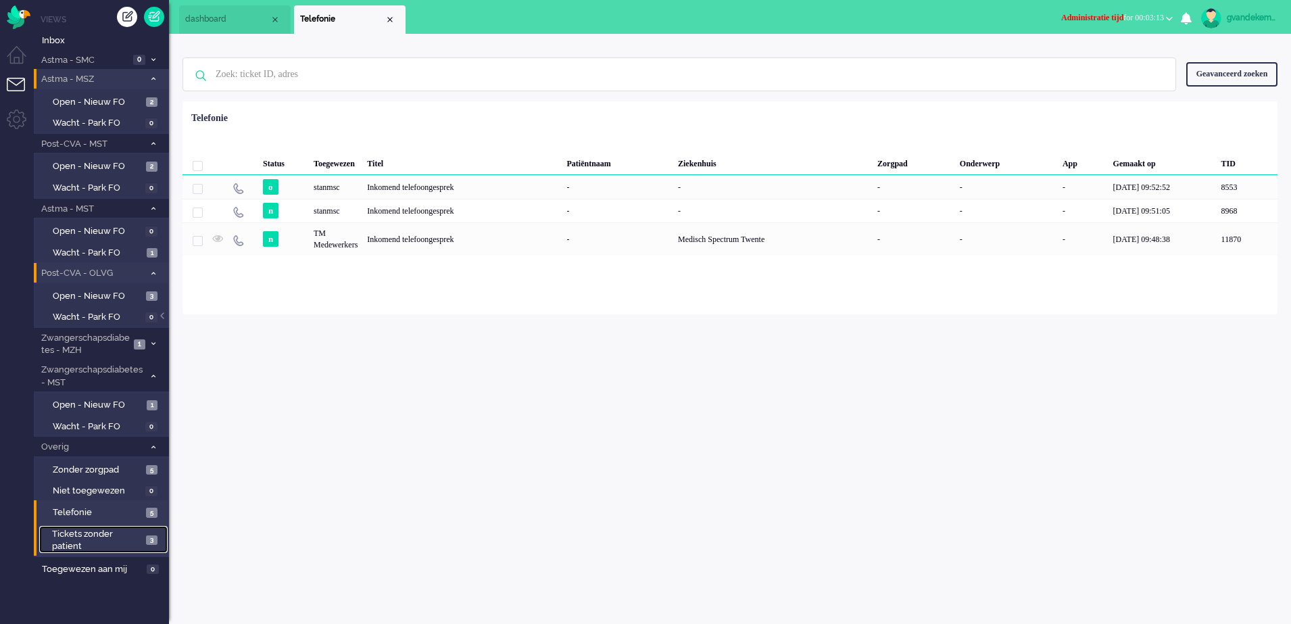
click at [154, 538] on span "3" at bounding box center [151, 540] width 11 height 10
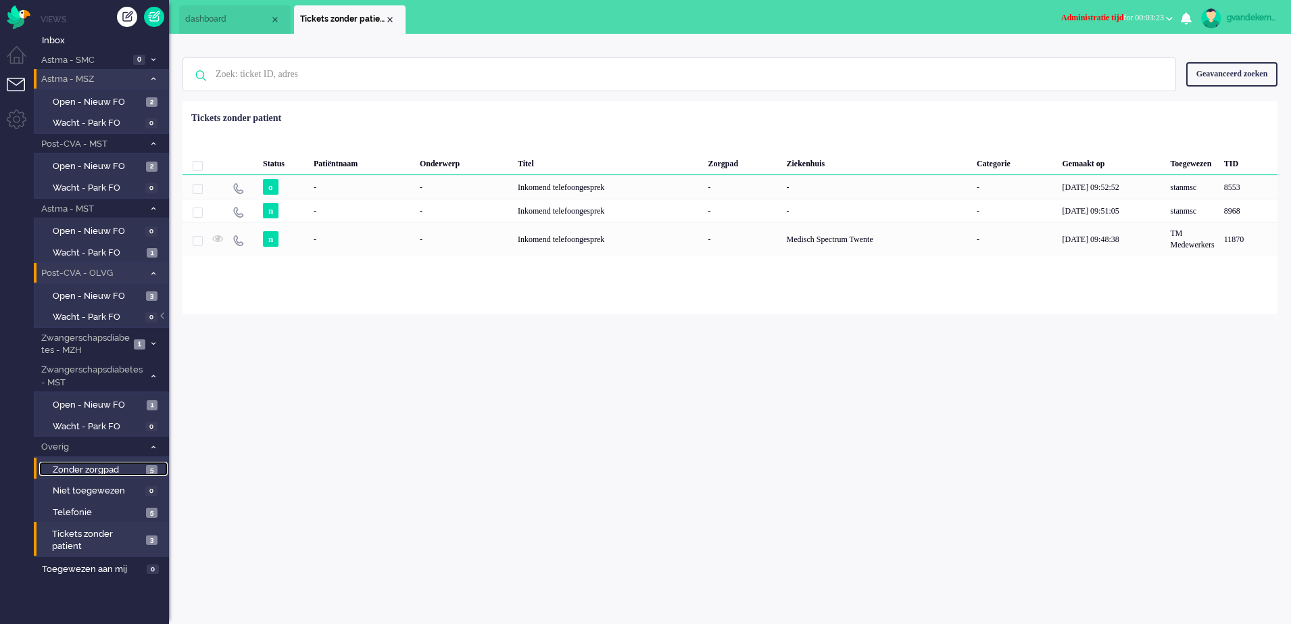
click at [149, 469] on span "5" at bounding box center [151, 470] width 11 height 10
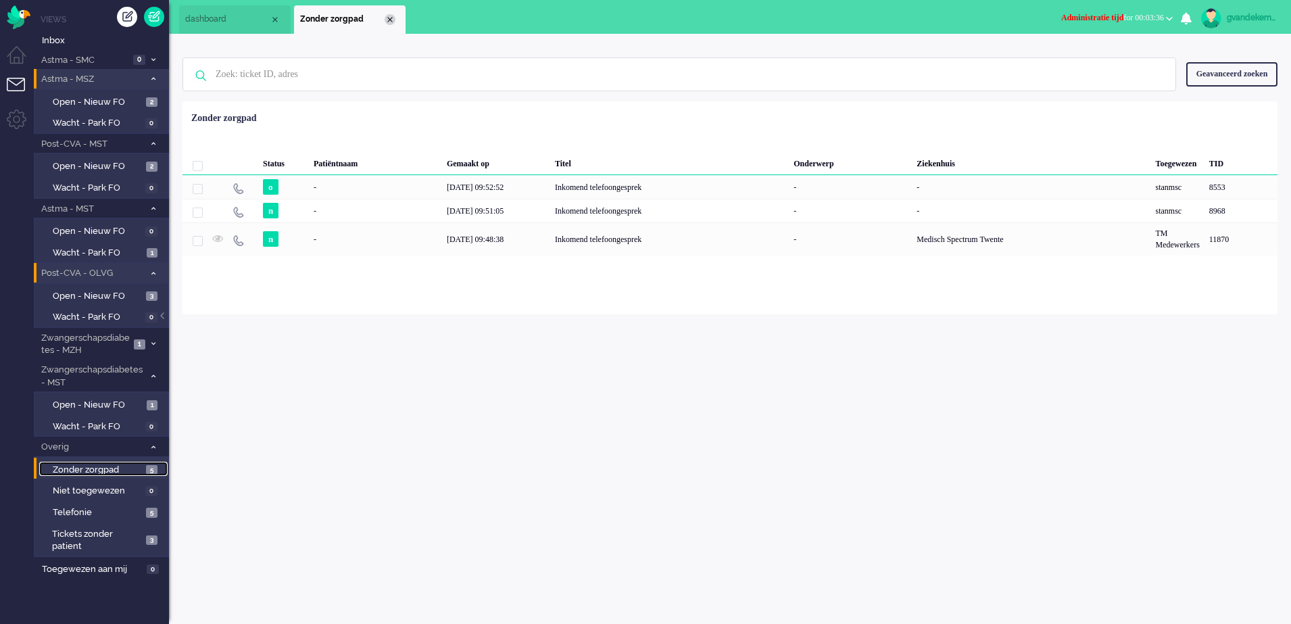
click at [389, 19] on div "Close tab" at bounding box center [390, 19] width 11 height 11
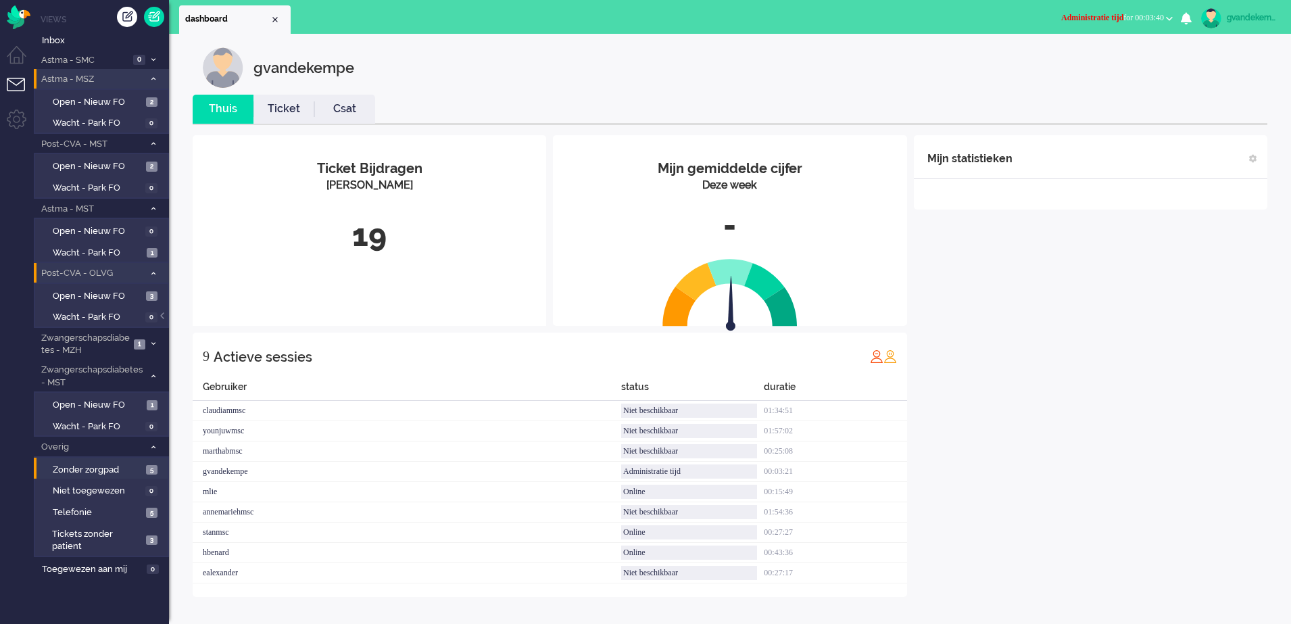
click at [1167, 14] on button "Administratie tijd for 00:03:40" at bounding box center [1117, 18] width 128 height 20
click at [1071, 57] on label "Online" at bounding box center [1116, 60] width 107 height 11
click at [1080, 249] on div "Mijn statistieken + Statistieken toevoegen Bel tijd (gemiddelde dag) Wrapup tij…" at bounding box center [1090, 366] width 353 height 462
click at [107, 510] on span "Telefonie" at bounding box center [98, 512] width 90 height 13
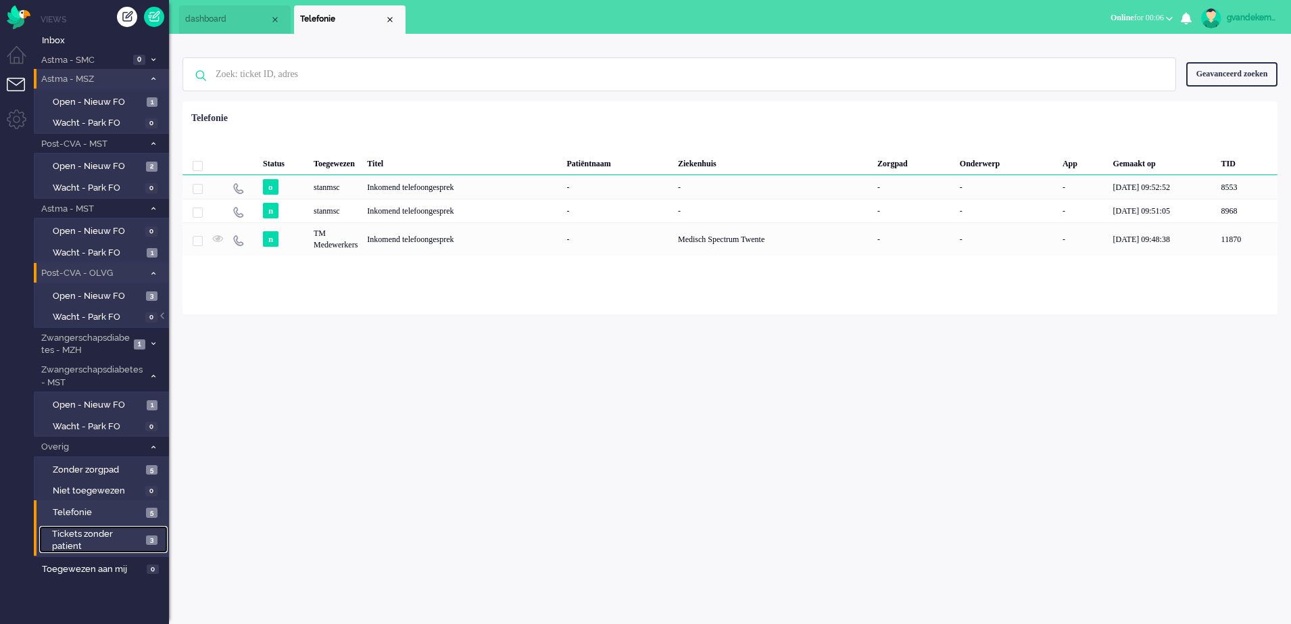
click at [131, 537] on span "Tickets zonder patient" at bounding box center [97, 540] width 90 height 25
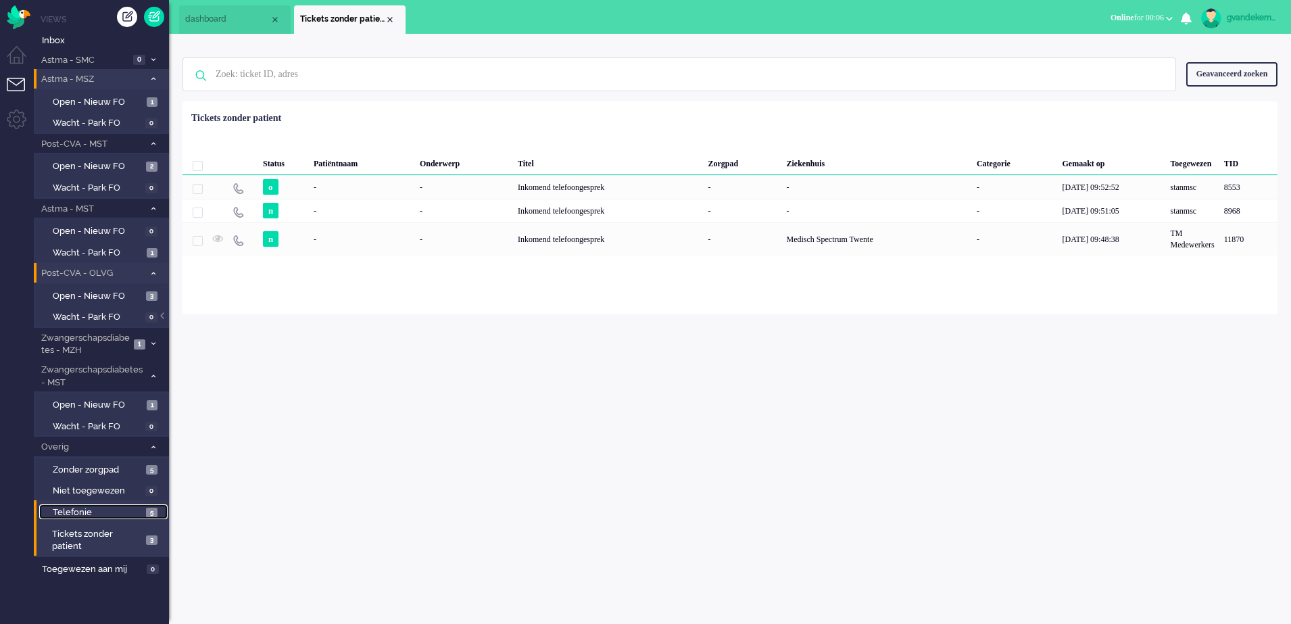
click at [134, 505] on link "Telefonie 5" at bounding box center [103, 511] width 128 height 15
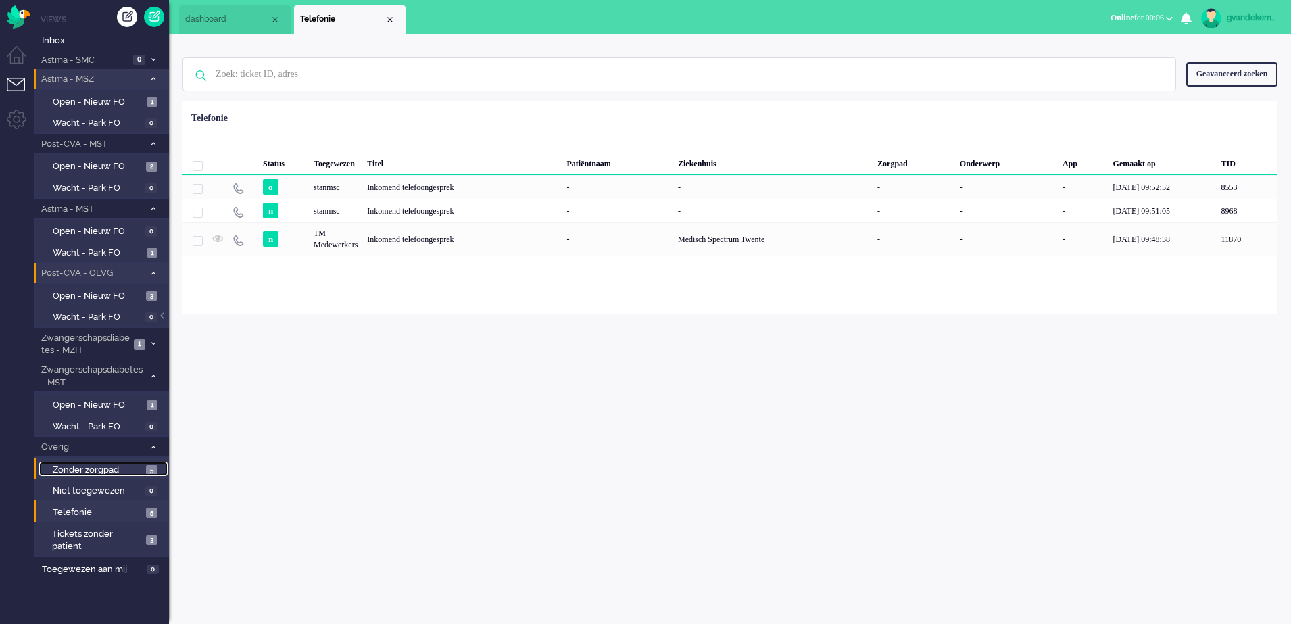
click at [138, 468] on span "Zonder zorgpad" at bounding box center [98, 470] width 90 height 13
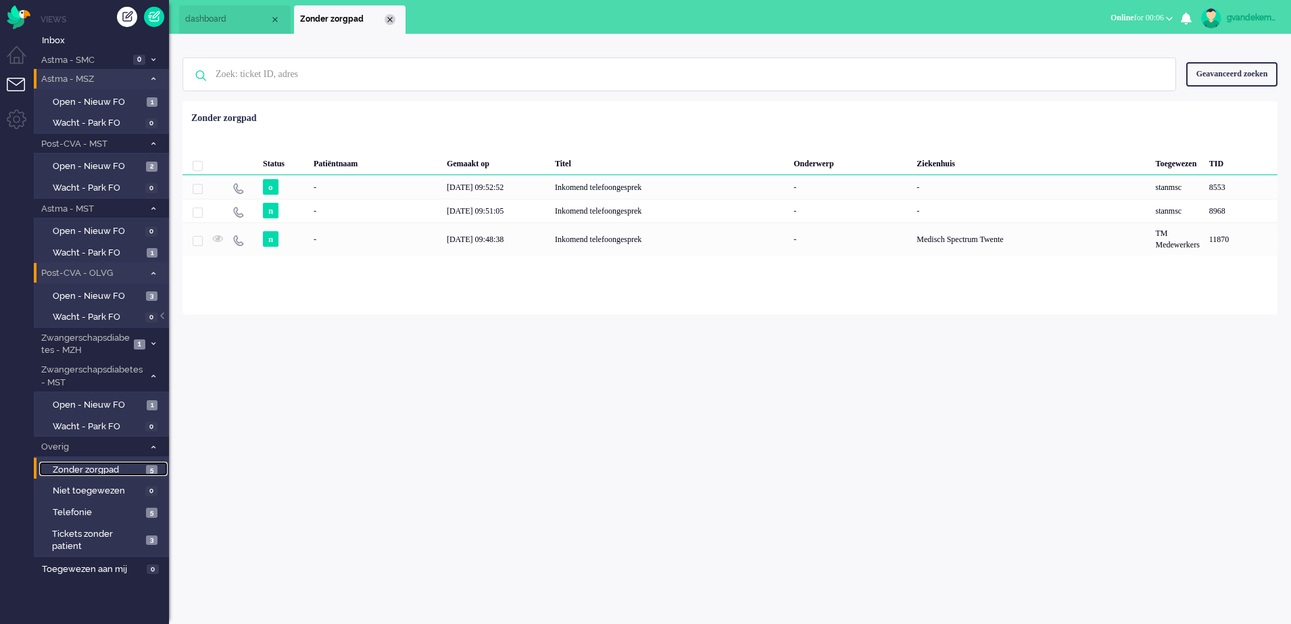
click at [391, 19] on div "Close tab" at bounding box center [390, 19] width 11 height 11
